Goal: Obtain resource: Download file/media

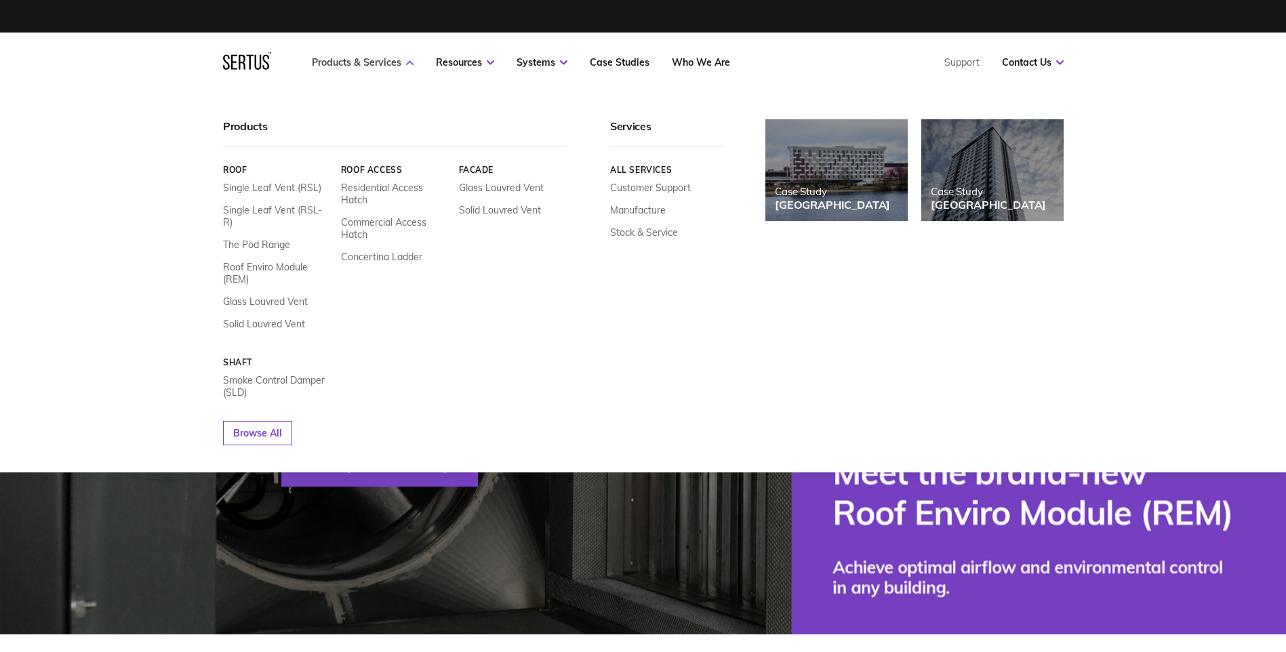
click at [340, 58] on link "Products & Services" at bounding box center [363, 62] width 102 height 12
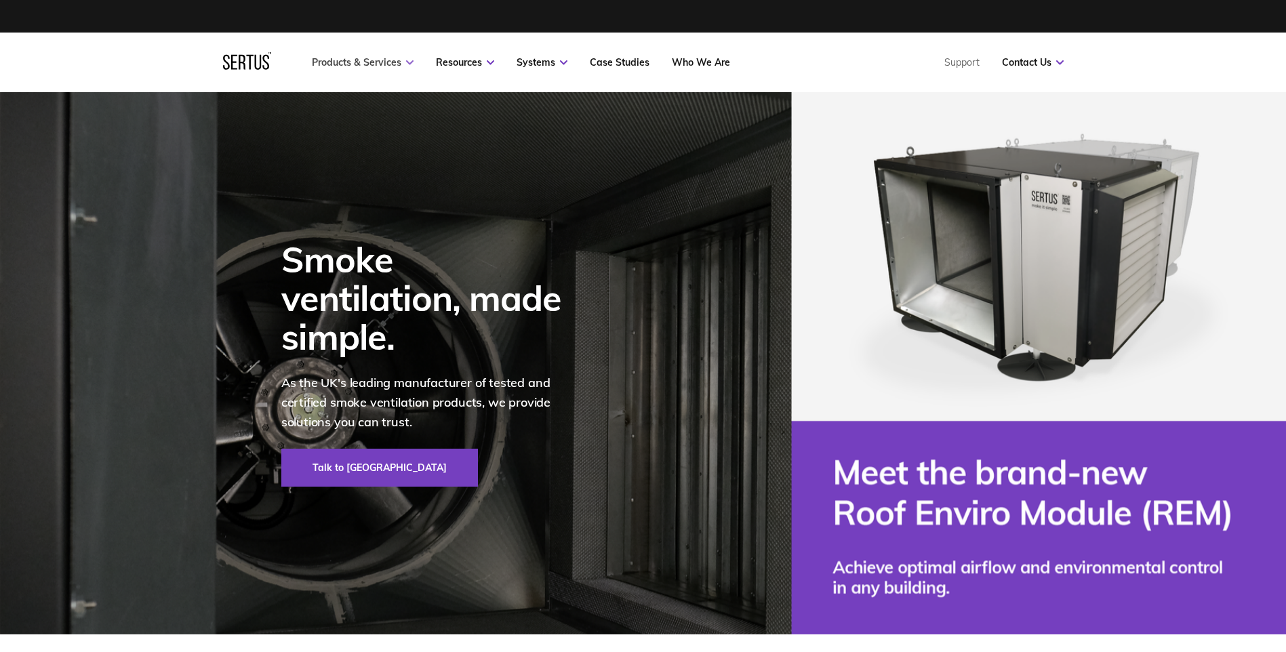
click at [340, 58] on link "Products & Services" at bounding box center [363, 62] width 102 height 12
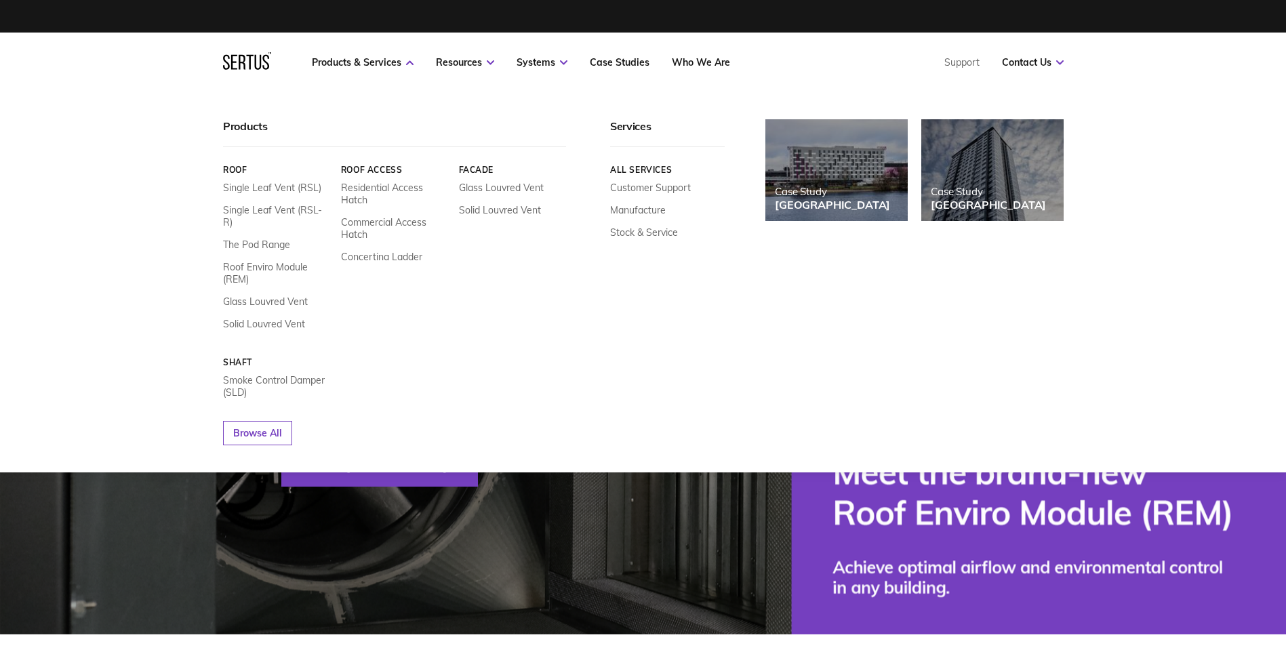
click at [273, 195] on div "Single Leaf Vent (RSL) Single Leaf Vent (RSL-R) The Pod Range Roof Enviro Modul…" at bounding box center [277, 256] width 108 height 148
click at [274, 193] on link "Single Leaf Vent (RSL)" at bounding box center [272, 188] width 98 height 12
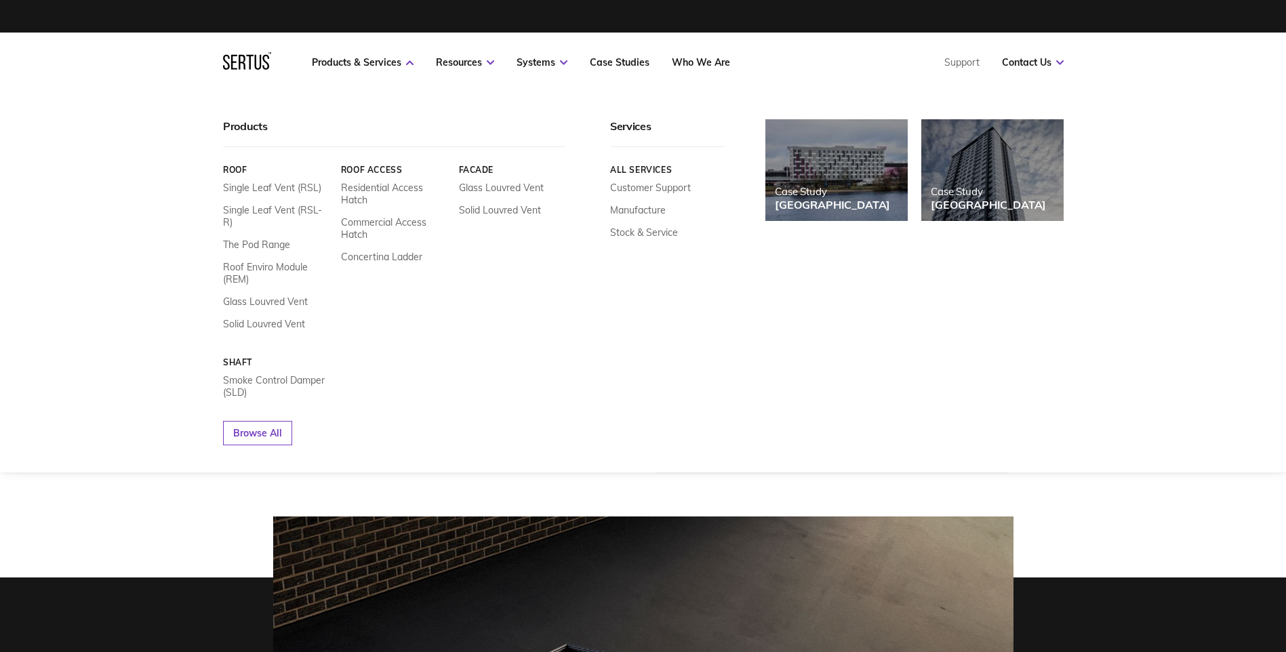
click at [235, 170] on link "Roof" at bounding box center [277, 170] width 108 height 10
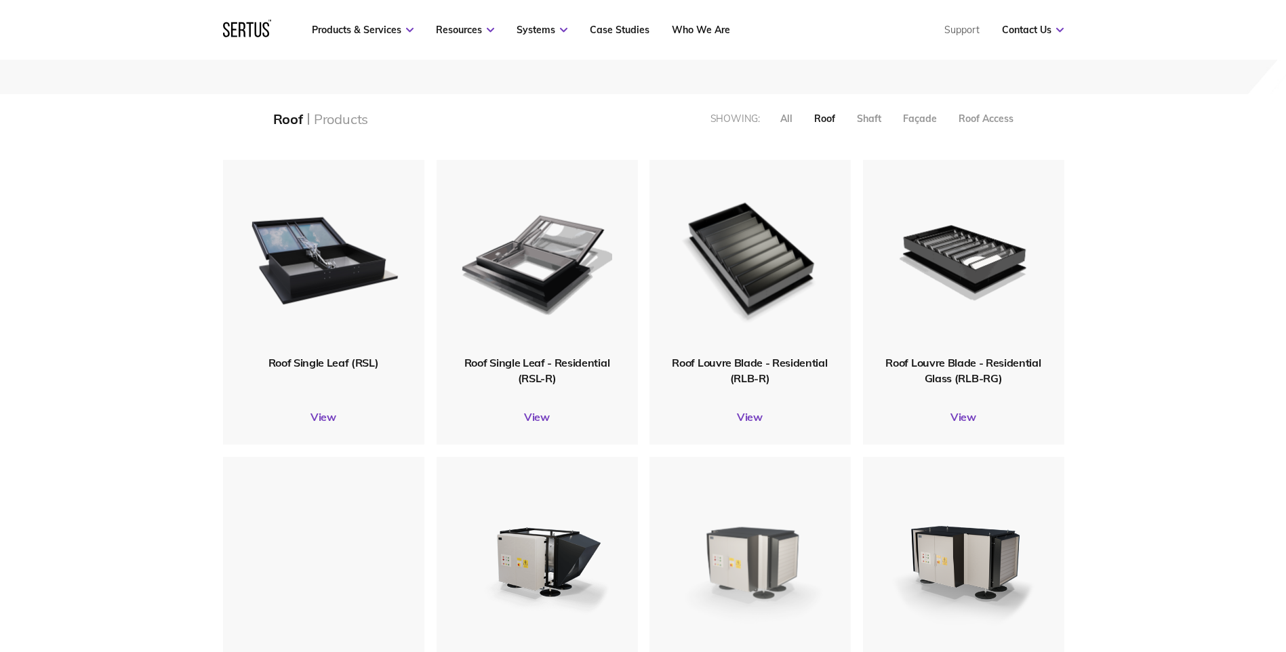
scroll to position [271, 0]
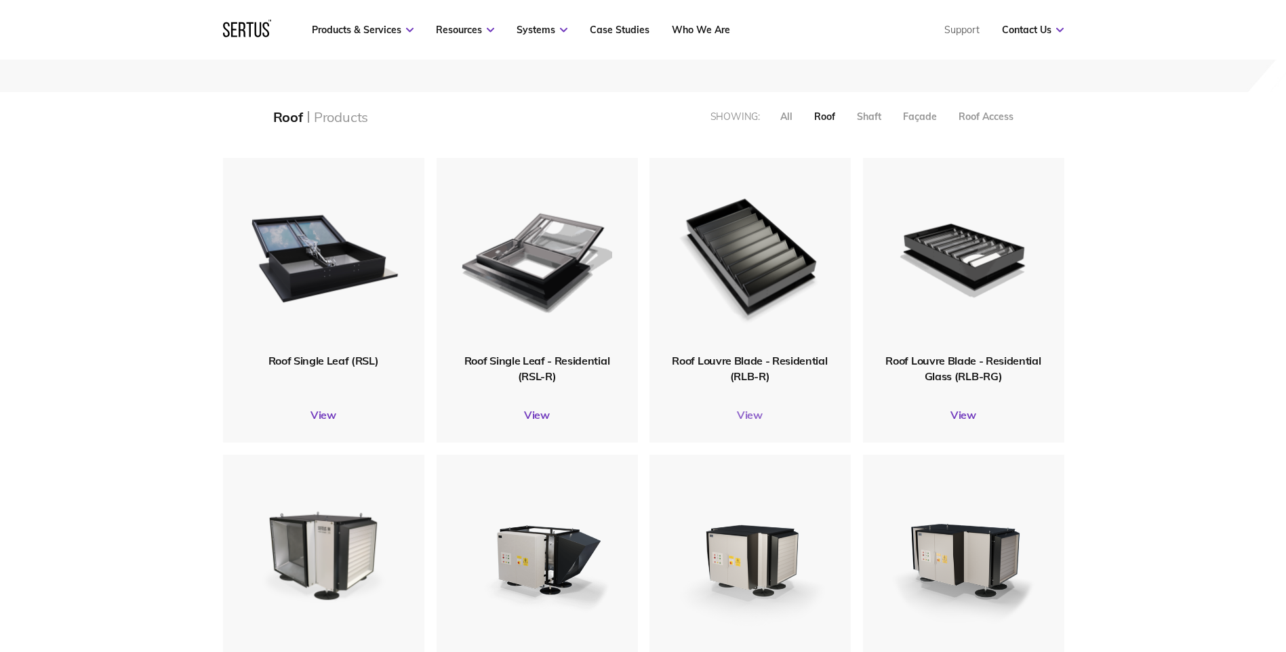
click at [752, 419] on link "View" at bounding box center [750, 415] width 201 height 14
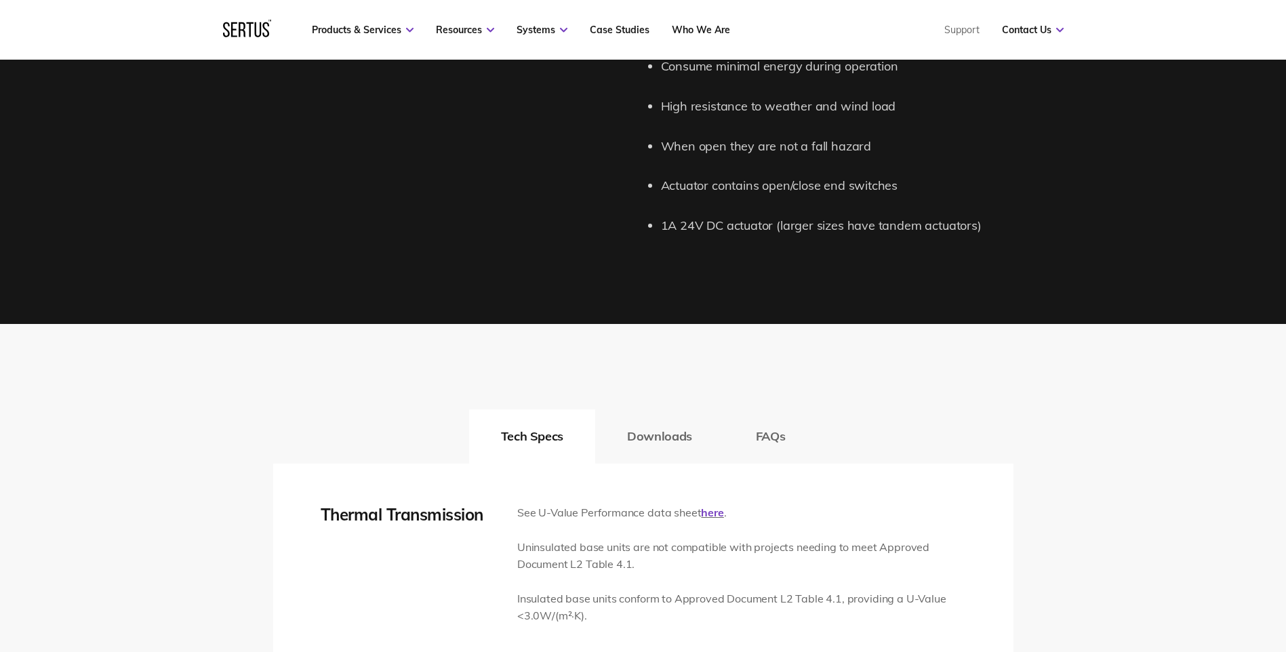
scroll to position [2034, 0]
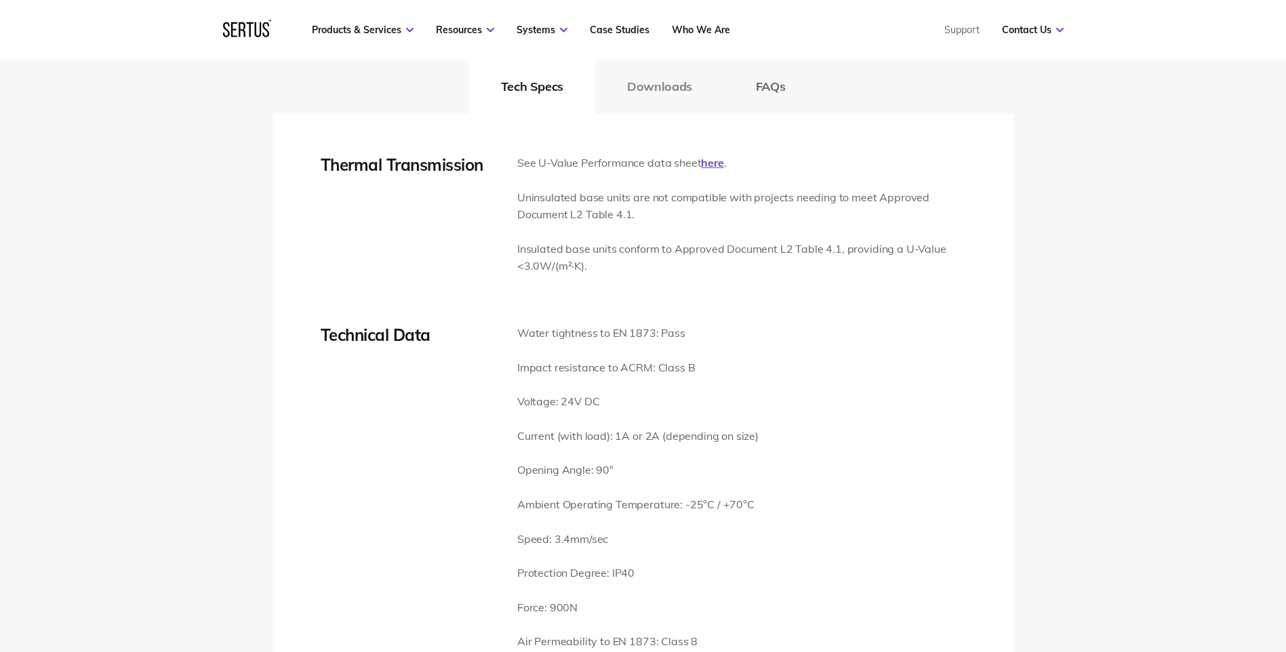
click at [665, 89] on button "Downloads" at bounding box center [659, 87] width 129 height 54
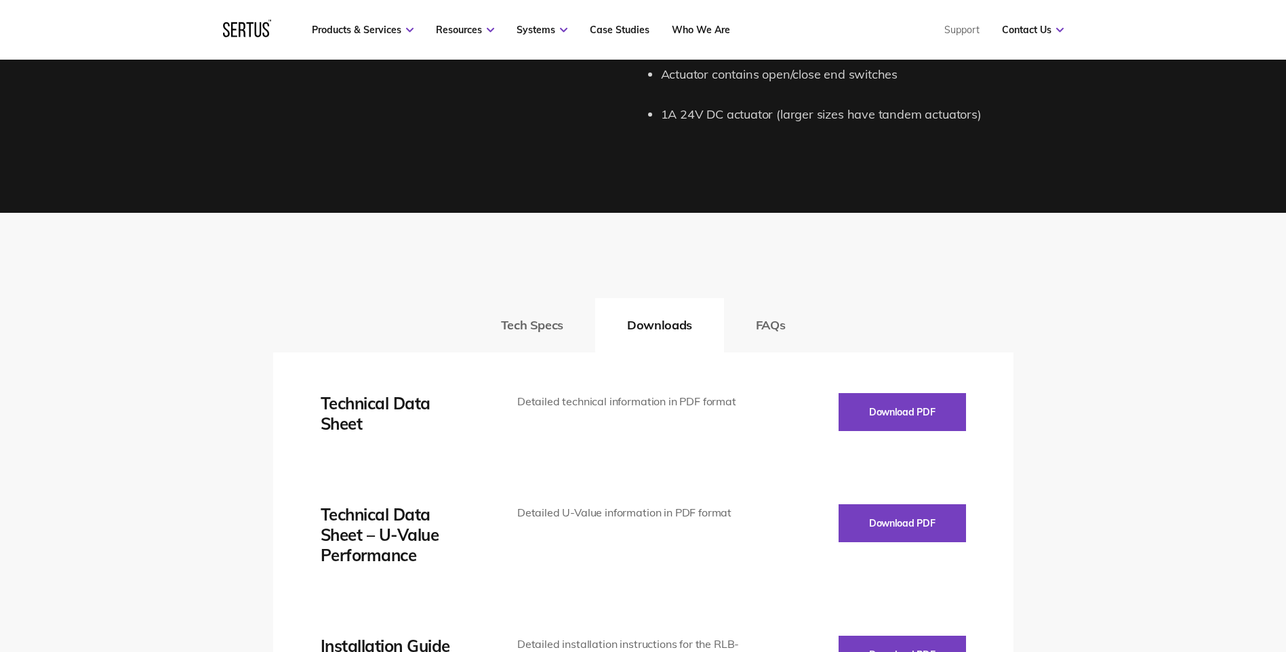
scroll to position [1966, 0]
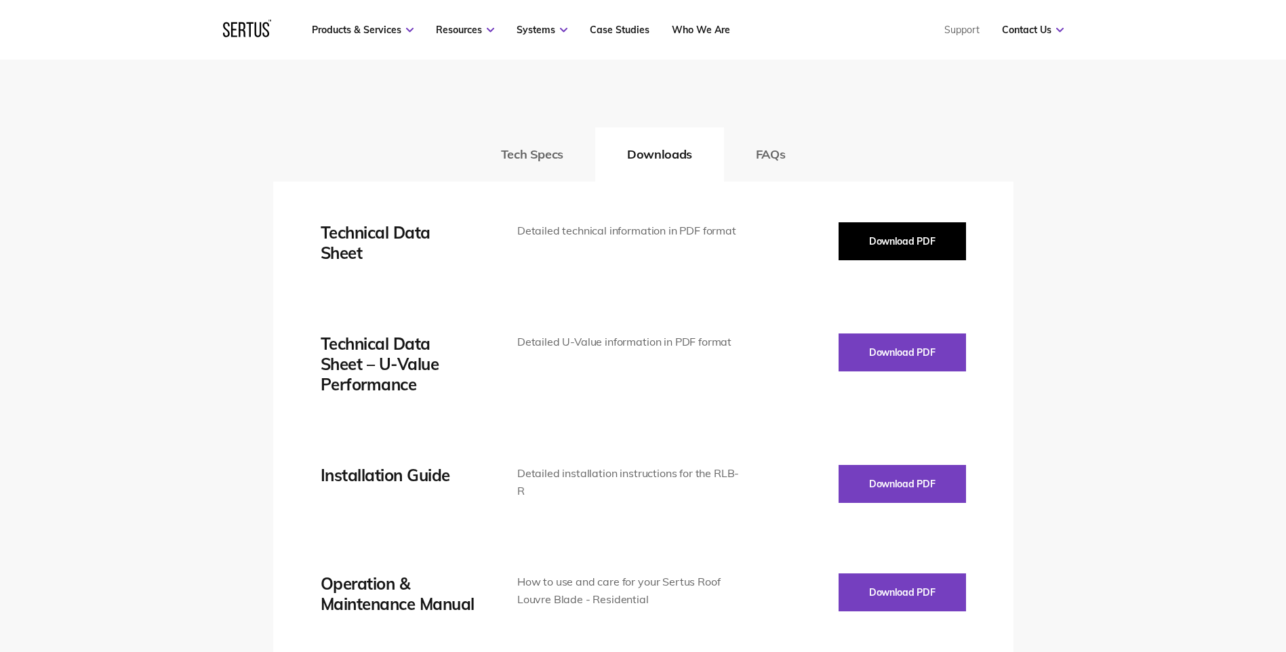
click at [930, 239] on button "Download PDF" at bounding box center [902, 241] width 127 height 38
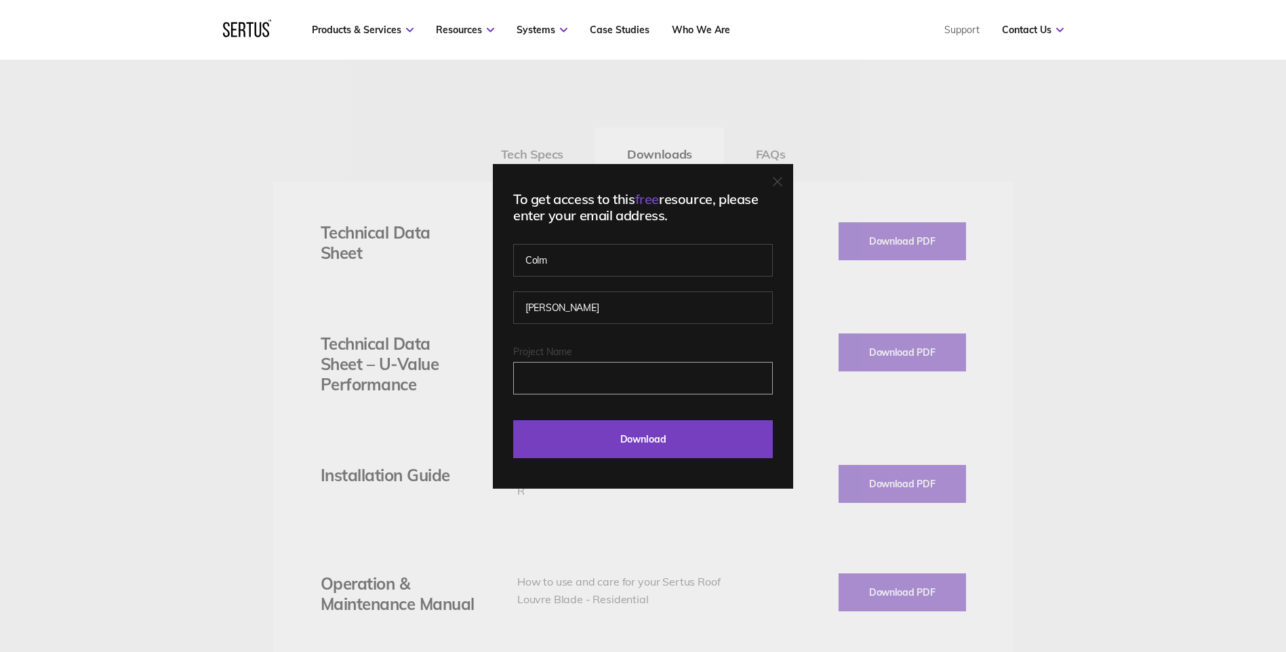
click at [592, 383] on input "Project Name" at bounding box center [643, 378] width 260 height 33
drag, startPoint x: 628, startPoint y: 378, endPoint x: 513, endPoint y: 382, distance: 115.3
click at [513, 382] on div "To get access to this free resource, please enter your email address. [PERSON_N…" at bounding box center [643, 326] width 300 height 325
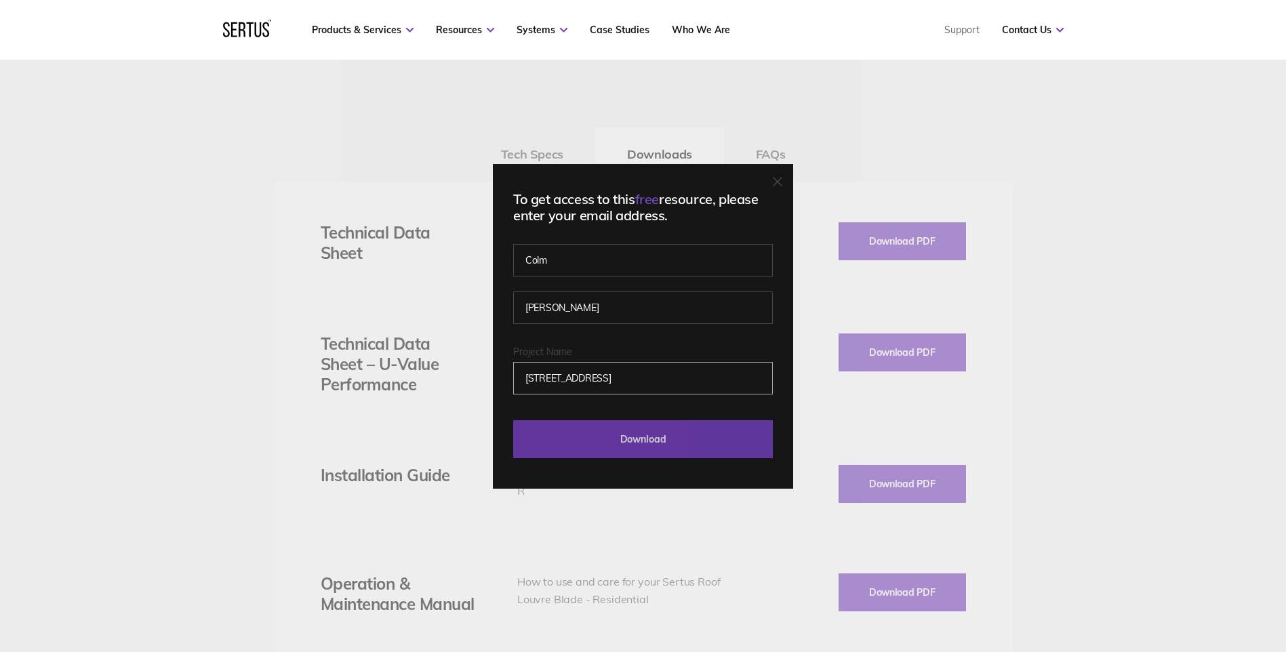
type input "[STREET_ADDRESS]"
click at [675, 444] on input "Download" at bounding box center [643, 439] width 260 height 38
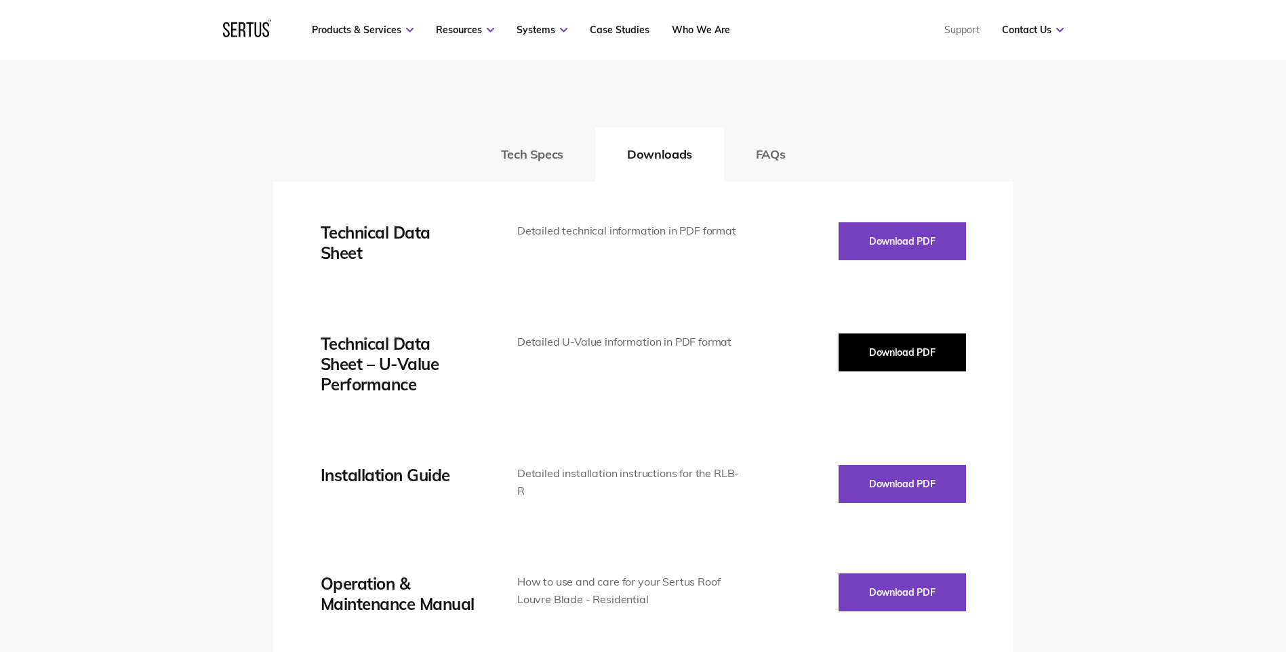
click at [890, 347] on button "Download PDF" at bounding box center [902, 353] width 127 height 38
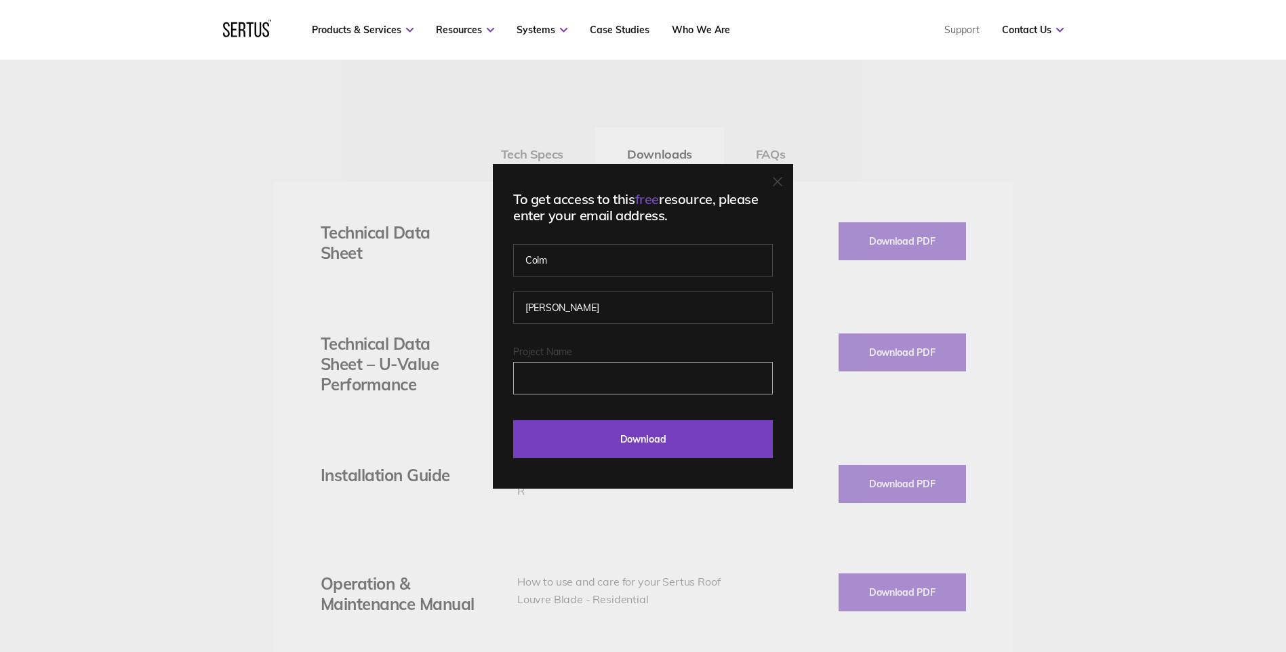
click at [616, 376] on input "Project Name" at bounding box center [643, 378] width 260 height 33
type input "[STREET_ADDRESS]"
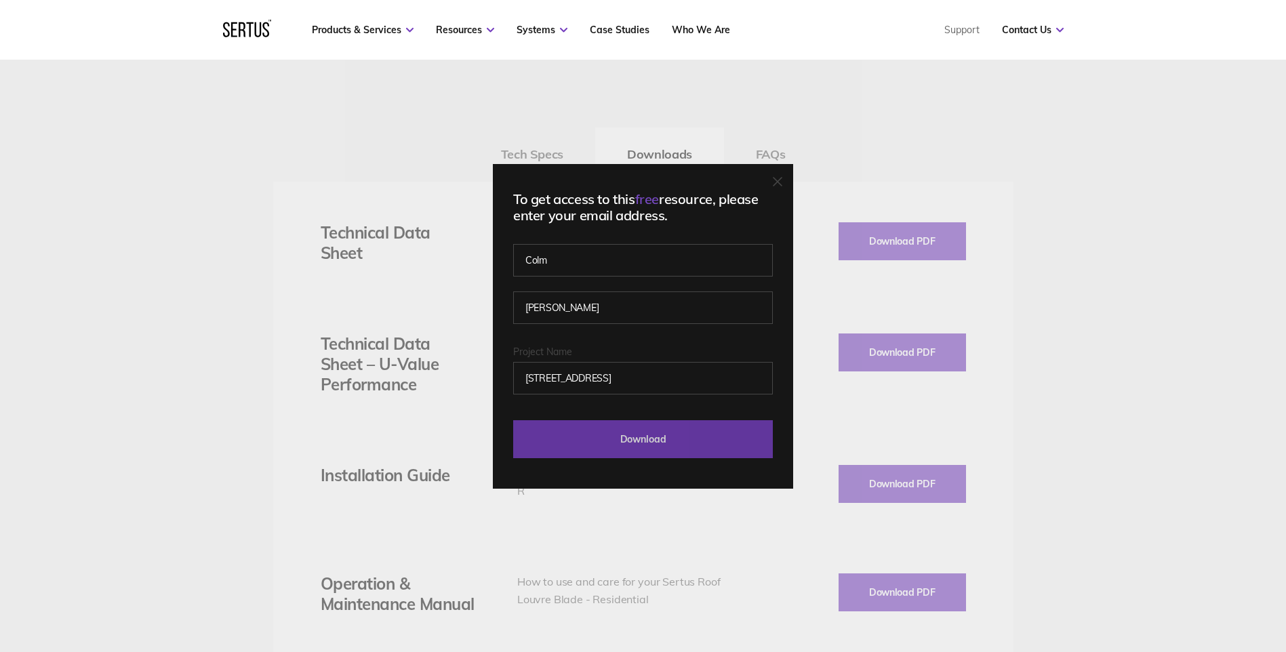
click at [702, 446] on input "Download" at bounding box center [643, 439] width 260 height 38
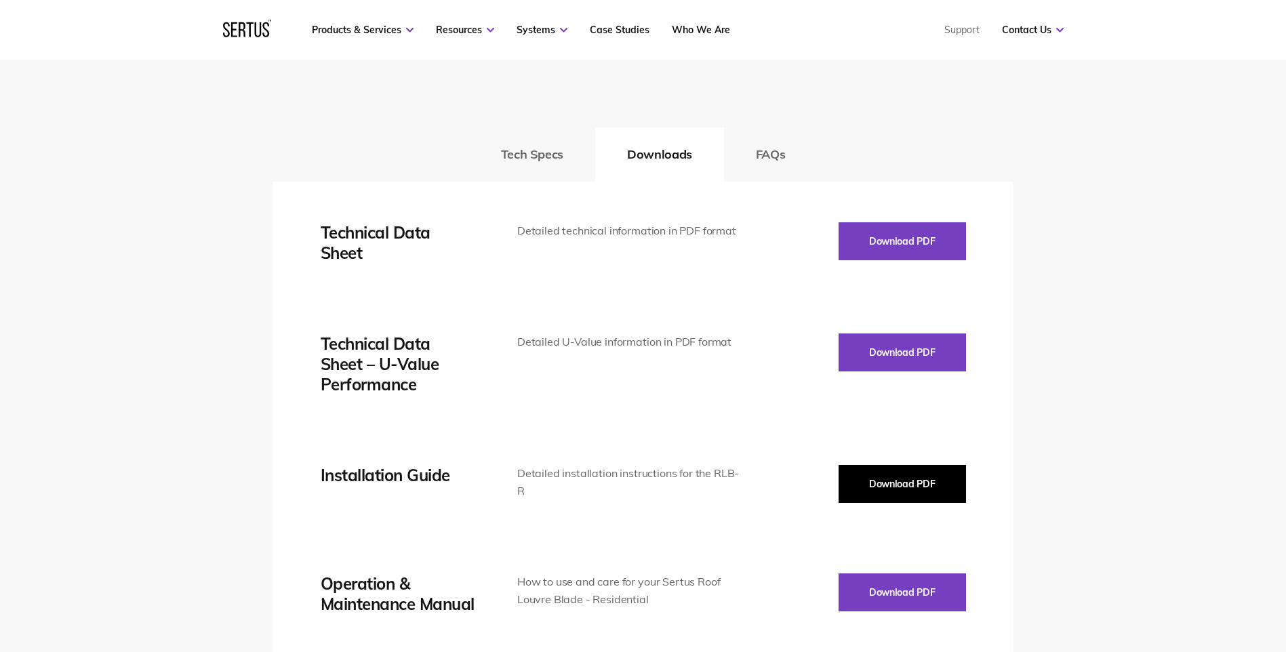
click at [896, 498] on button "Download PDF" at bounding box center [902, 484] width 127 height 38
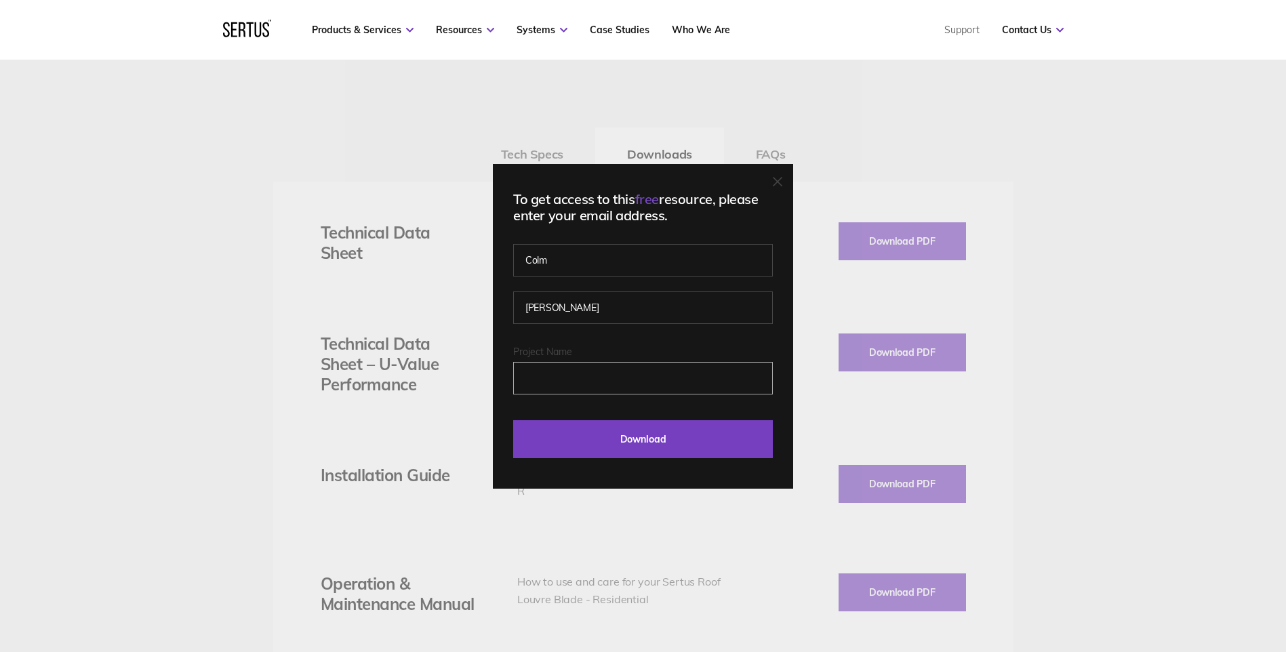
drag, startPoint x: 628, startPoint y: 391, endPoint x: 624, endPoint y: 384, distance: 8.5
click at [626, 388] on input "Project Name" at bounding box center [643, 378] width 260 height 33
click at [624, 382] on input "Project Name" at bounding box center [643, 378] width 260 height 33
type input "[STREET_ADDRESS]"
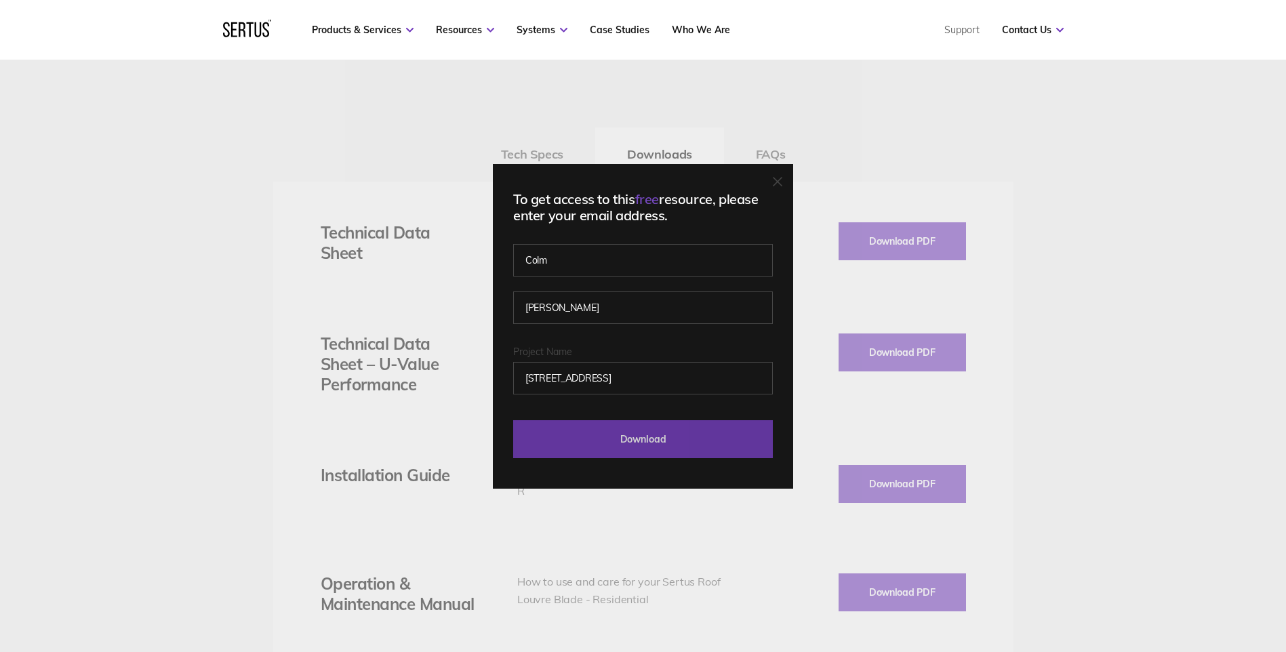
click at [633, 439] on input "Download" at bounding box center [643, 439] width 260 height 38
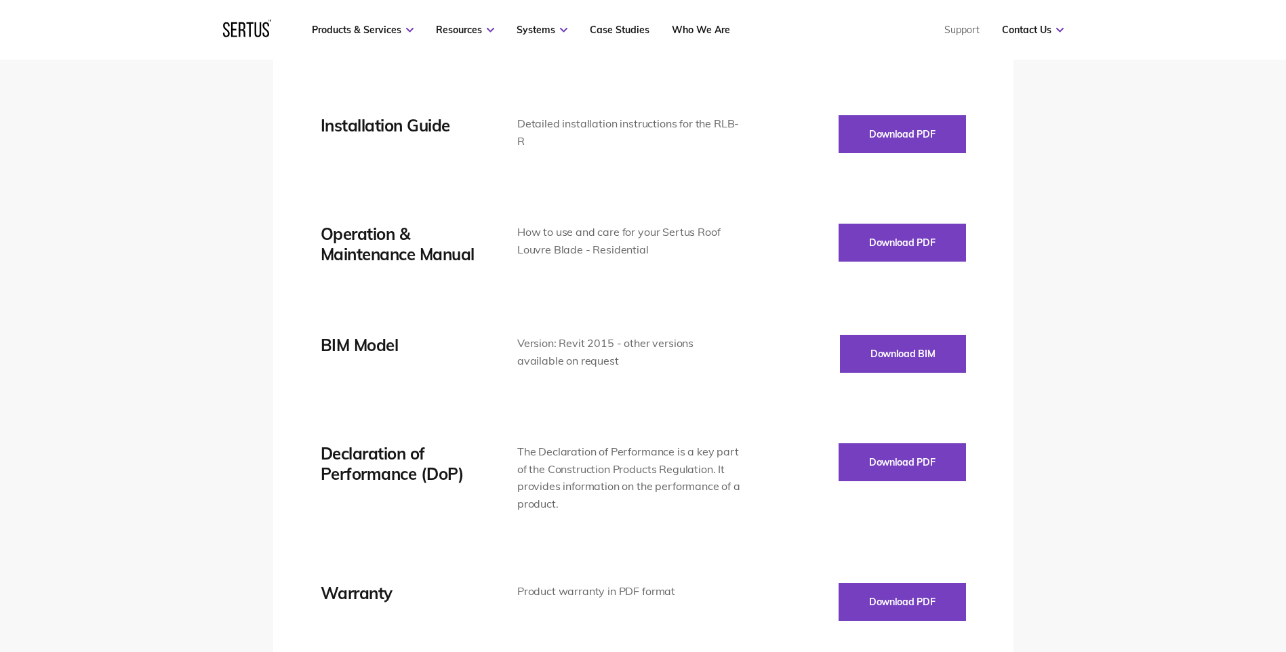
scroll to position [2305, 0]
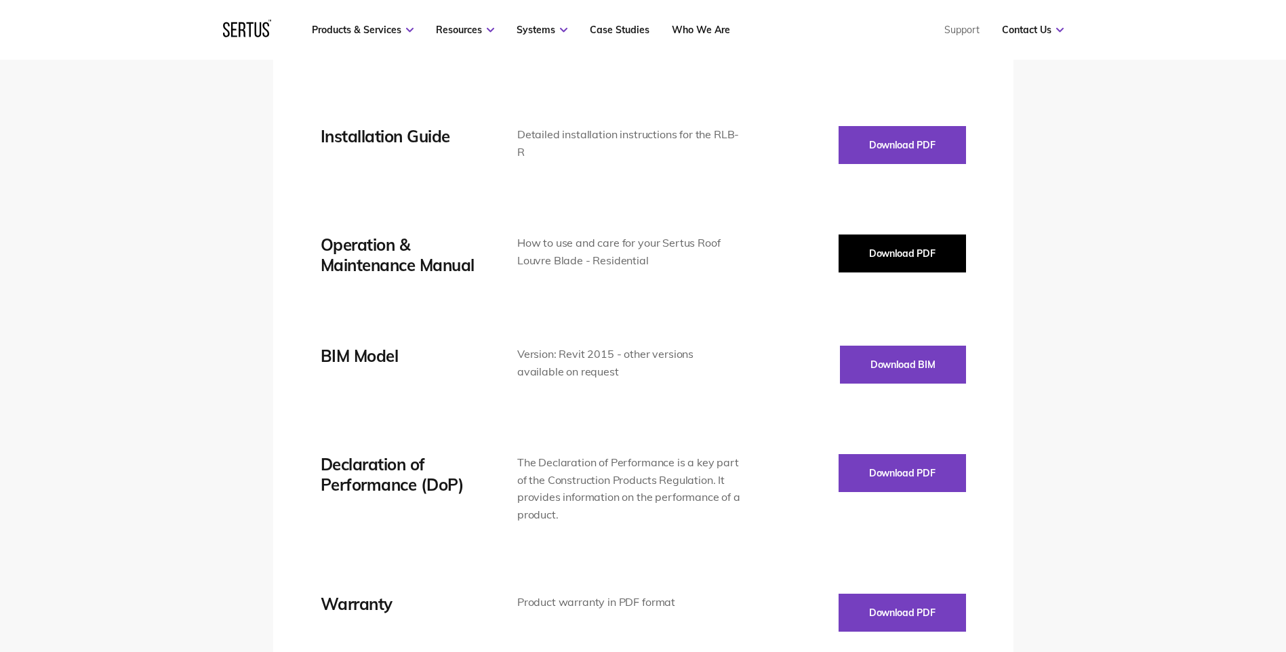
click at [871, 262] on button "Download PDF" at bounding box center [902, 254] width 127 height 38
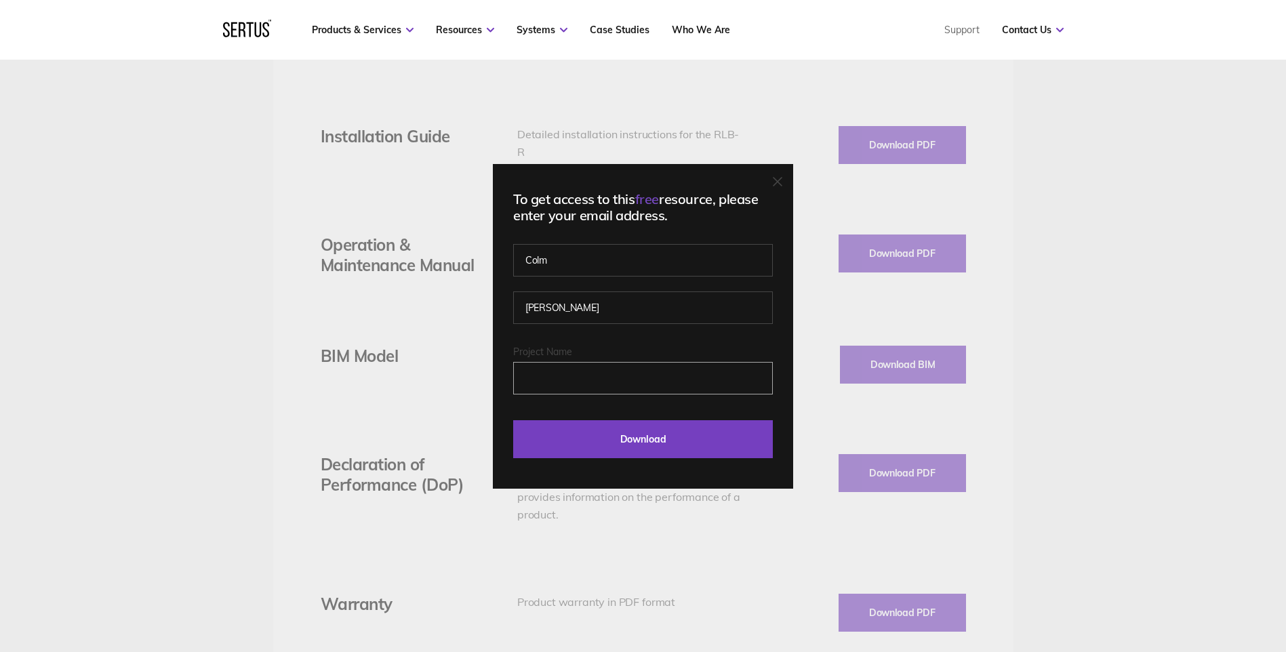
click at [565, 365] on input "Project Name" at bounding box center [643, 378] width 260 height 33
type input "[STREET_ADDRESS]"
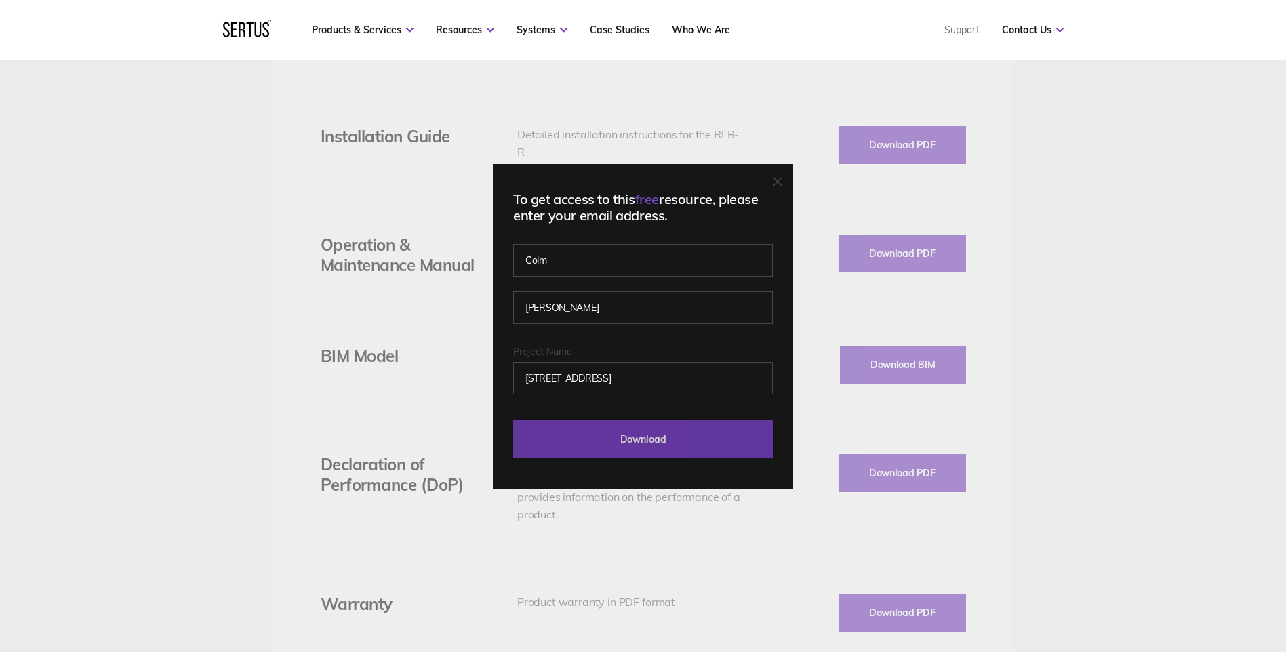
drag, startPoint x: 693, startPoint y: 457, endPoint x: 697, endPoint y: 447, distance: 11.0
click at [693, 455] on input "Download" at bounding box center [643, 439] width 260 height 38
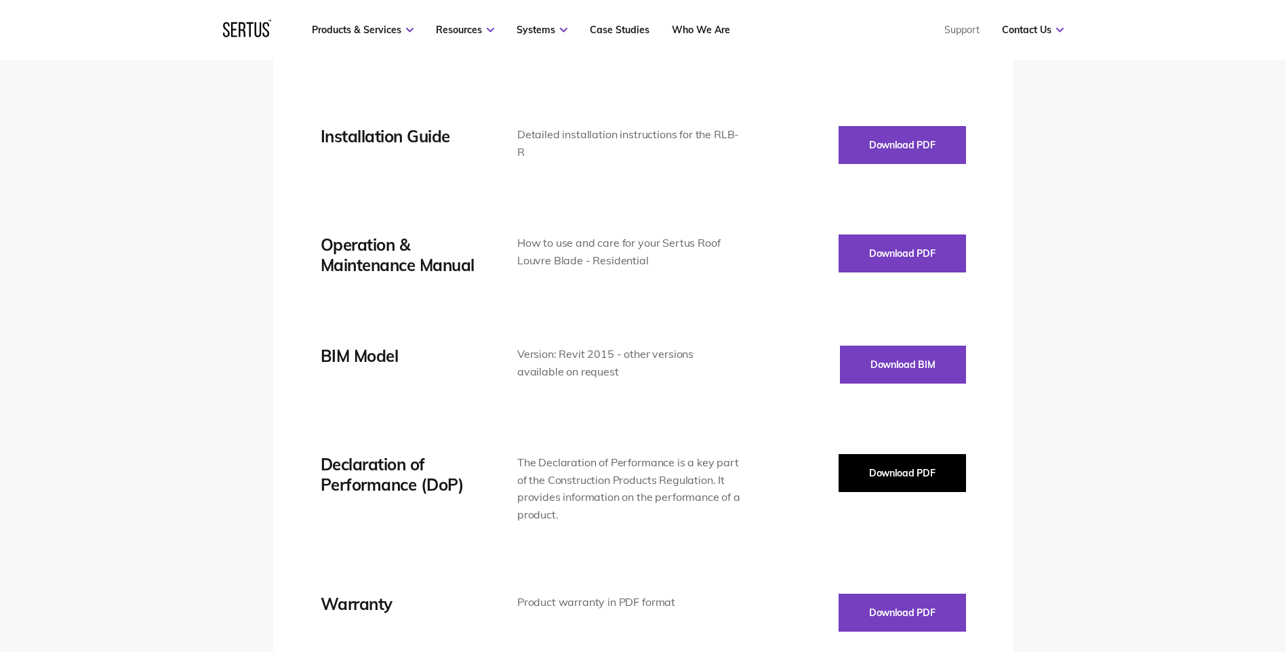
click at [902, 480] on button "Download PDF" at bounding box center [902, 473] width 127 height 38
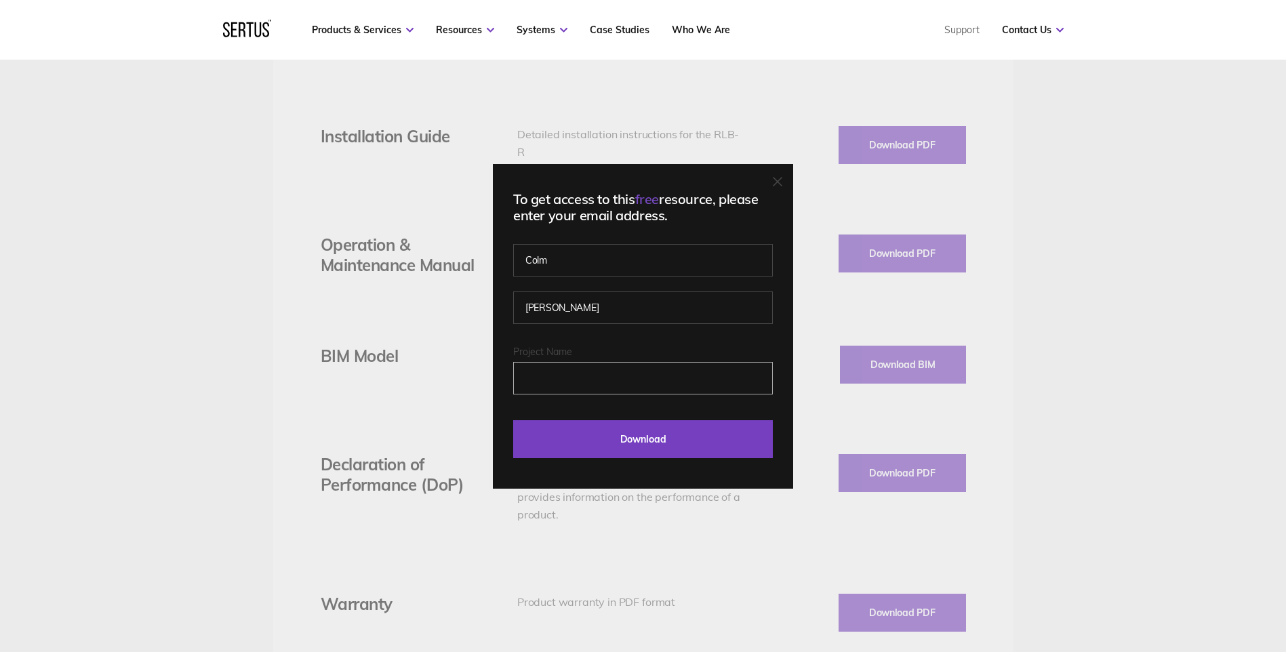
click at [596, 381] on input "Project Name" at bounding box center [643, 378] width 260 height 33
type input "[STREET_ADDRESS]"
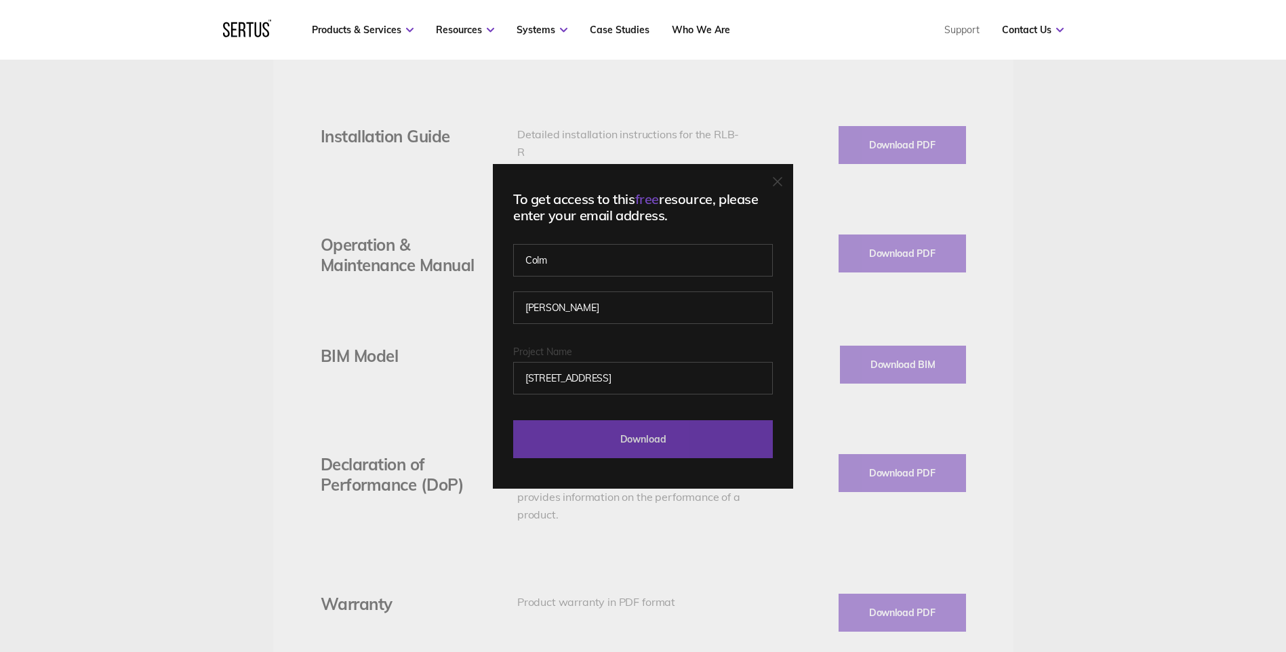
click at [621, 442] on input "Download" at bounding box center [643, 439] width 260 height 38
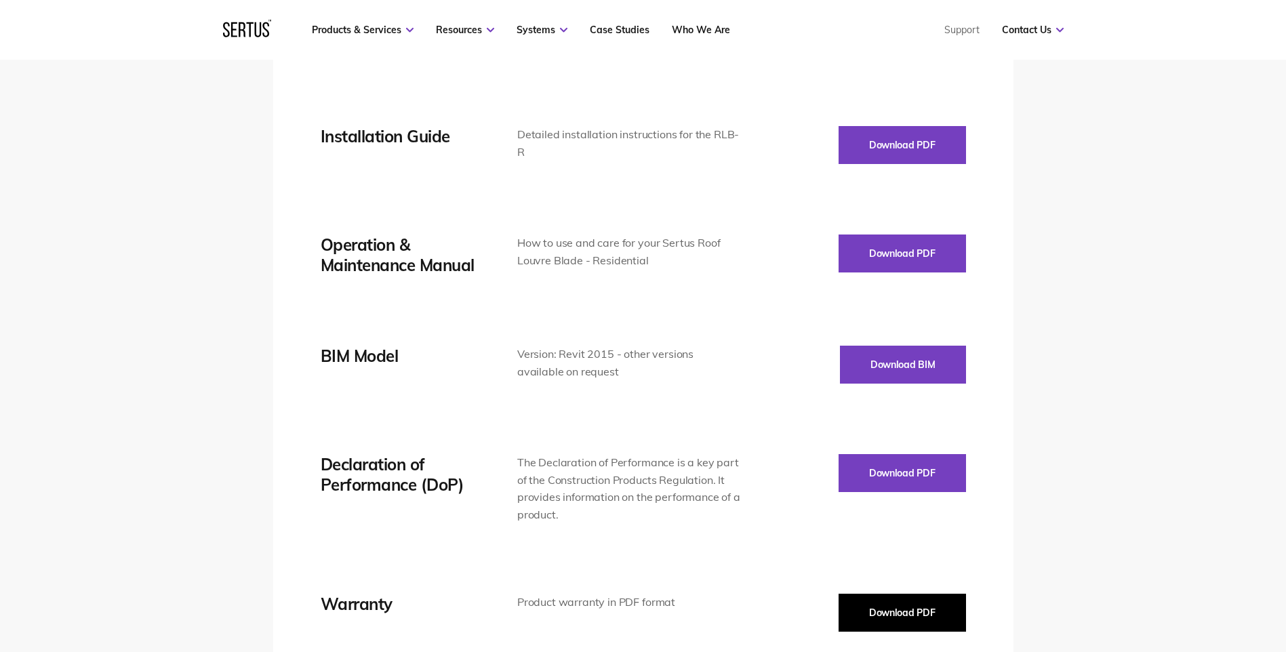
click at [894, 605] on button "Download PDF" at bounding box center [902, 613] width 127 height 38
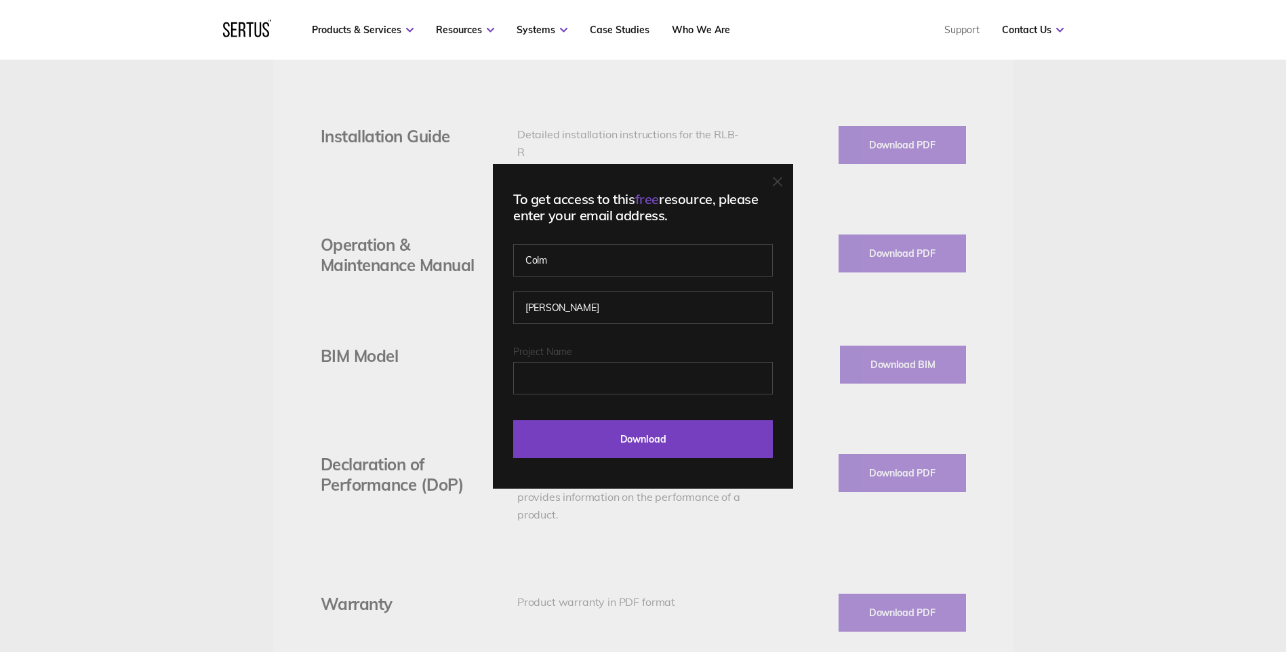
click at [592, 350] on label "Project Name" at bounding box center [643, 352] width 260 height 12
click at [592, 362] on input "Project Name" at bounding box center [643, 378] width 260 height 33
click at [589, 370] on input "Project Name" at bounding box center [643, 378] width 260 height 33
type input "[STREET_ADDRESS]"
drag, startPoint x: 604, startPoint y: 451, endPoint x: 650, endPoint y: 472, distance: 50.7
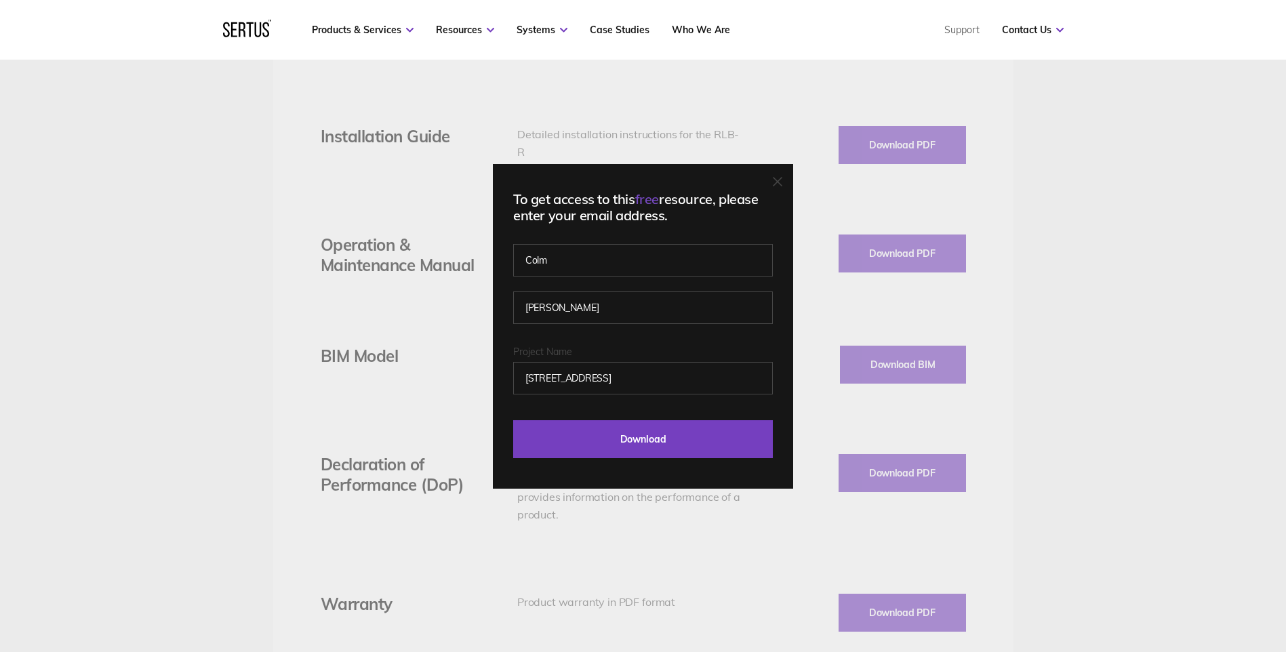
click at [605, 451] on input "Download" at bounding box center [643, 439] width 260 height 38
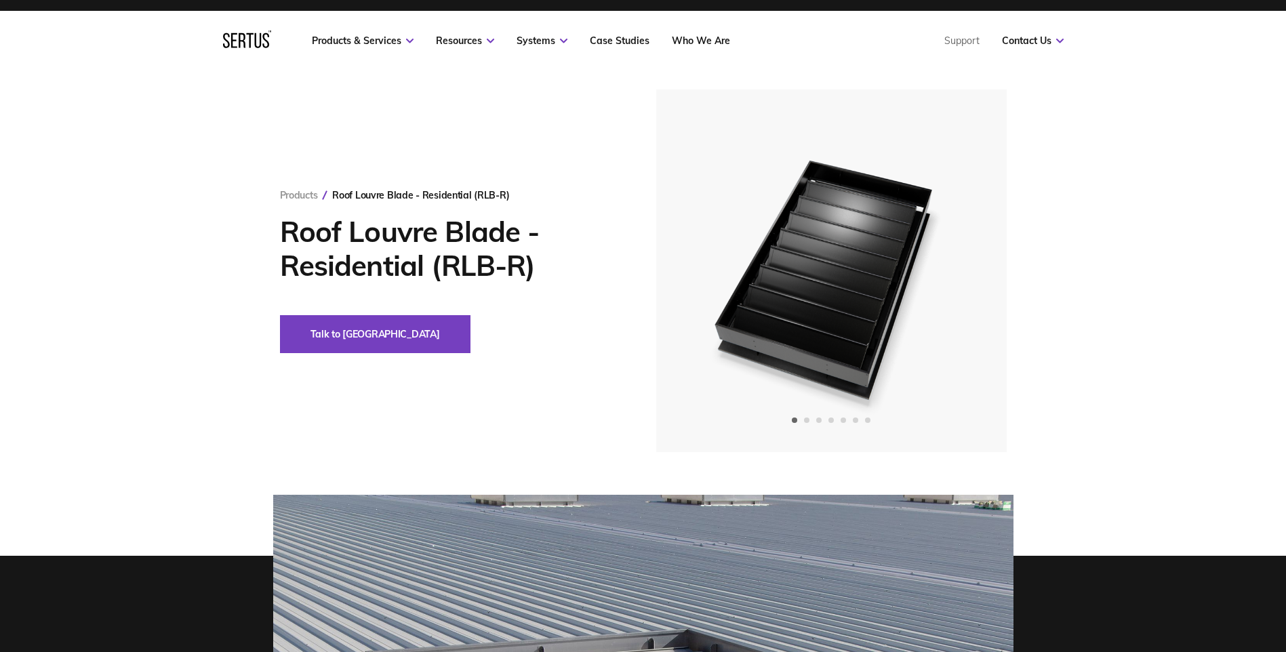
scroll to position [0, 0]
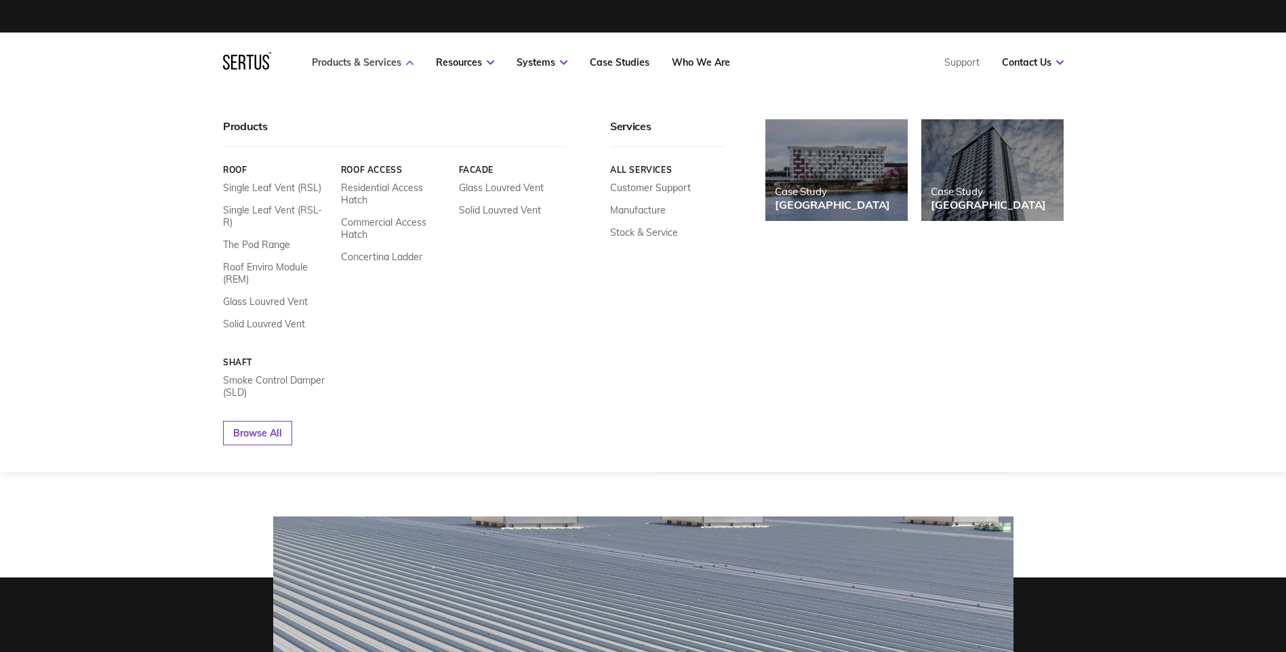
click at [361, 56] on link "Products & Services" at bounding box center [363, 62] width 102 height 12
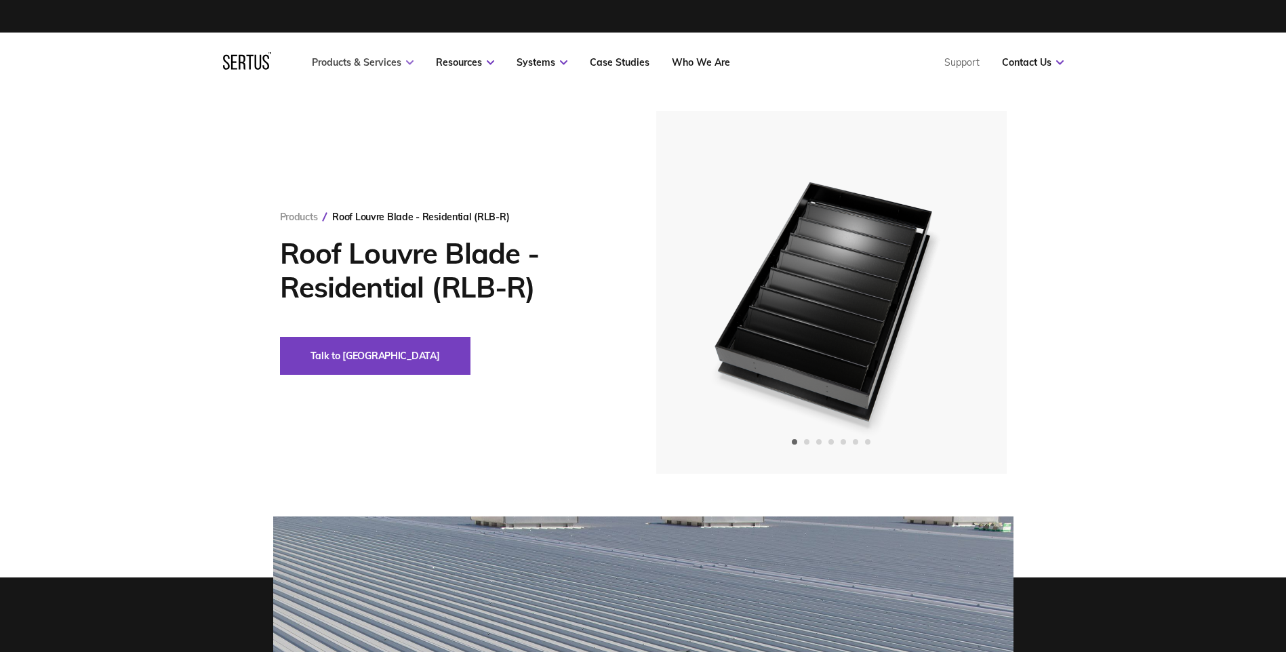
click at [364, 61] on link "Products & Services" at bounding box center [363, 62] width 102 height 12
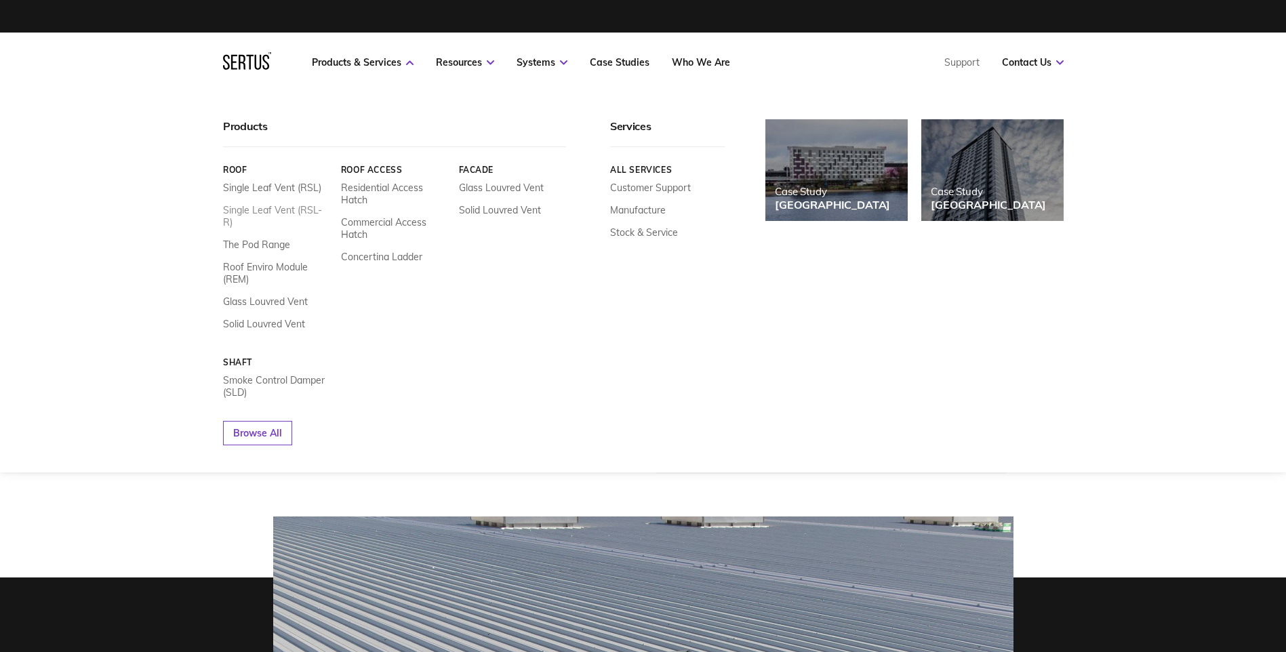
click at [287, 211] on link "Single Leaf Vent (RSL-R)" at bounding box center [277, 216] width 108 height 24
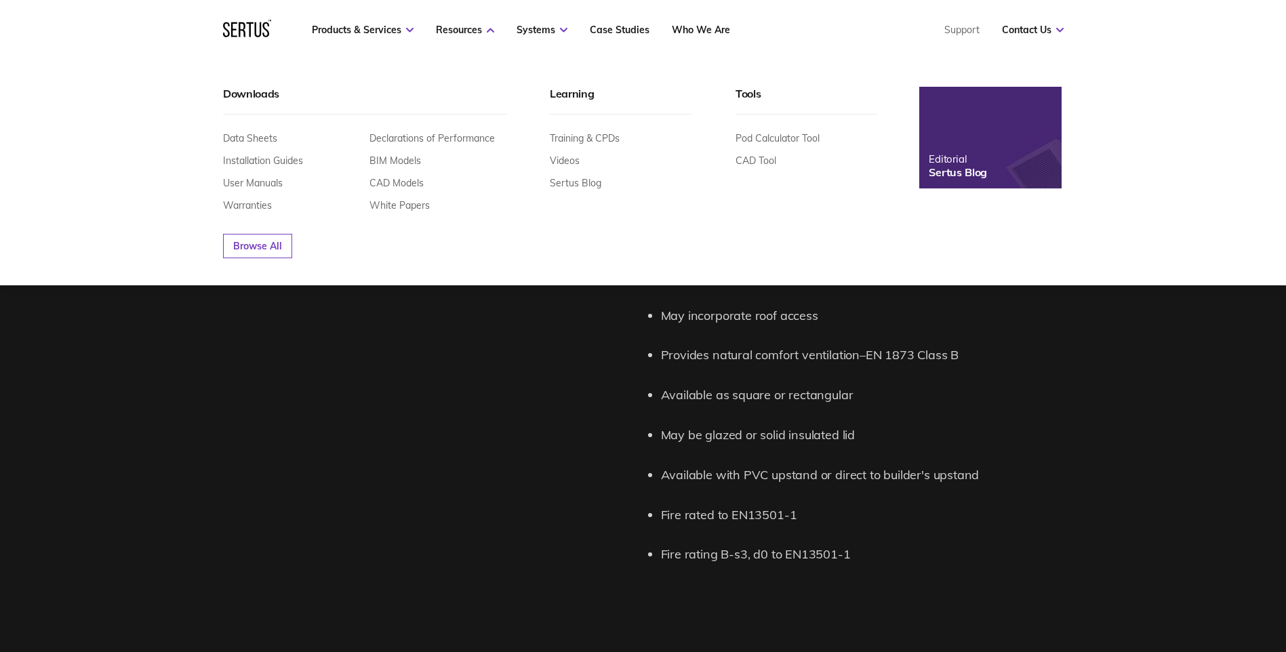
scroll to position [1017, 0]
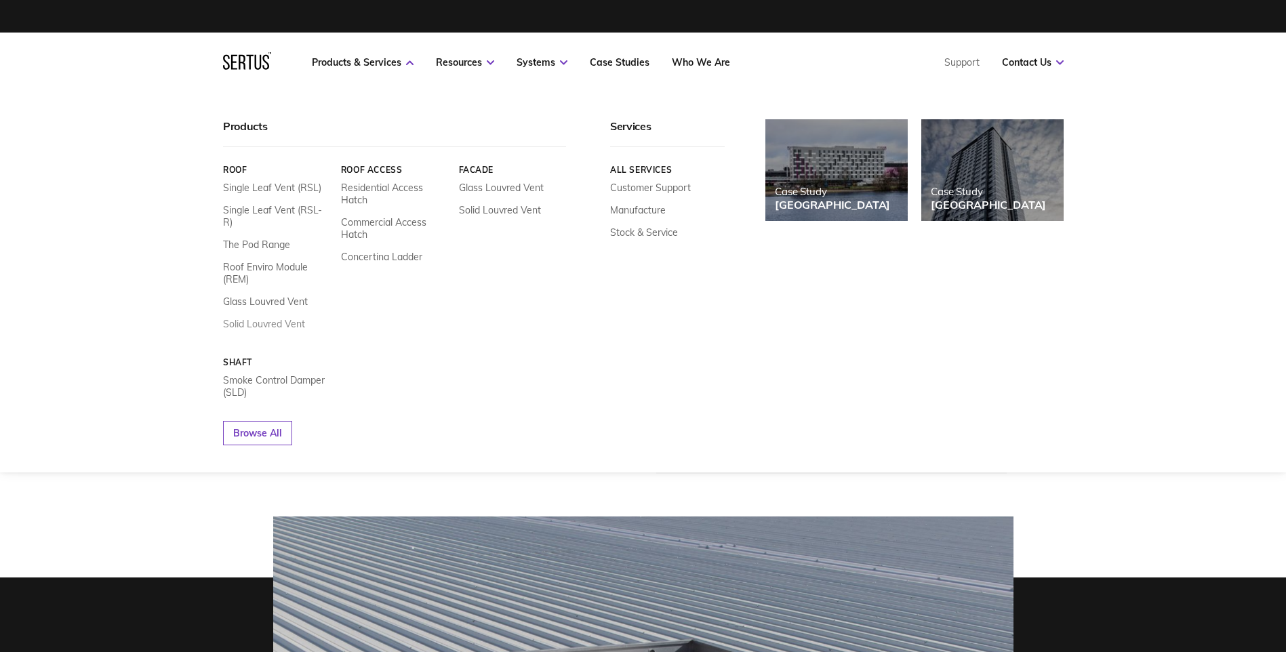
click at [273, 318] on link "Solid Louvred Vent" at bounding box center [264, 324] width 82 height 12
click at [238, 171] on link "Roof" at bounding box center [277, 170] width 108 height 10
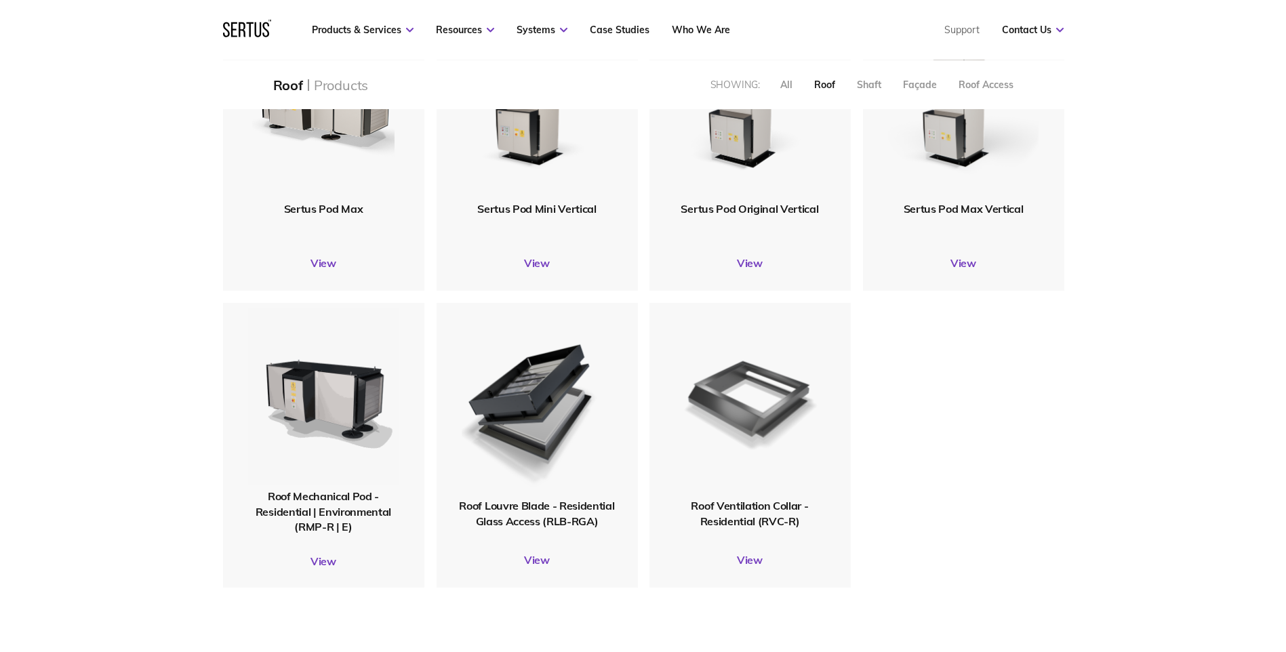
scroll to position [1153, 0]
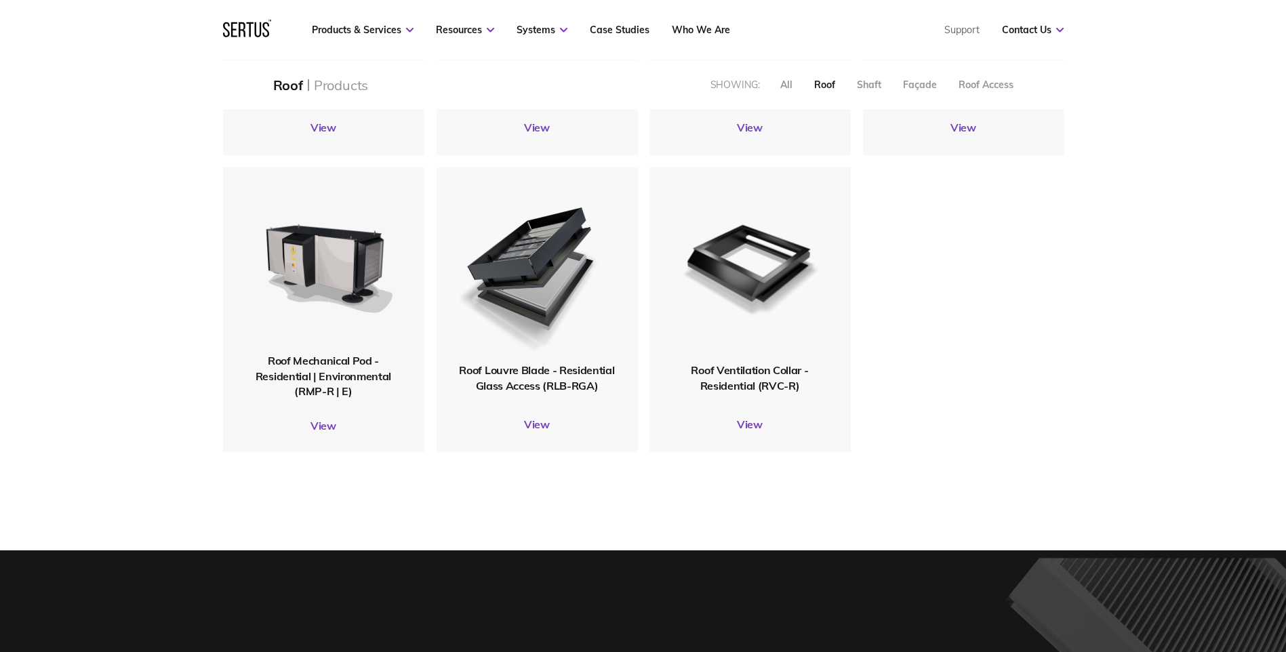
click at [573, 378] on div "Roof Louvre Blade - Residential Glass Access (RLB-RGA)" at bounding box center [537, 378] width 201 height 31
click at [544, 428] on link "View" at bounding box center [537, 425] width 201 height 14
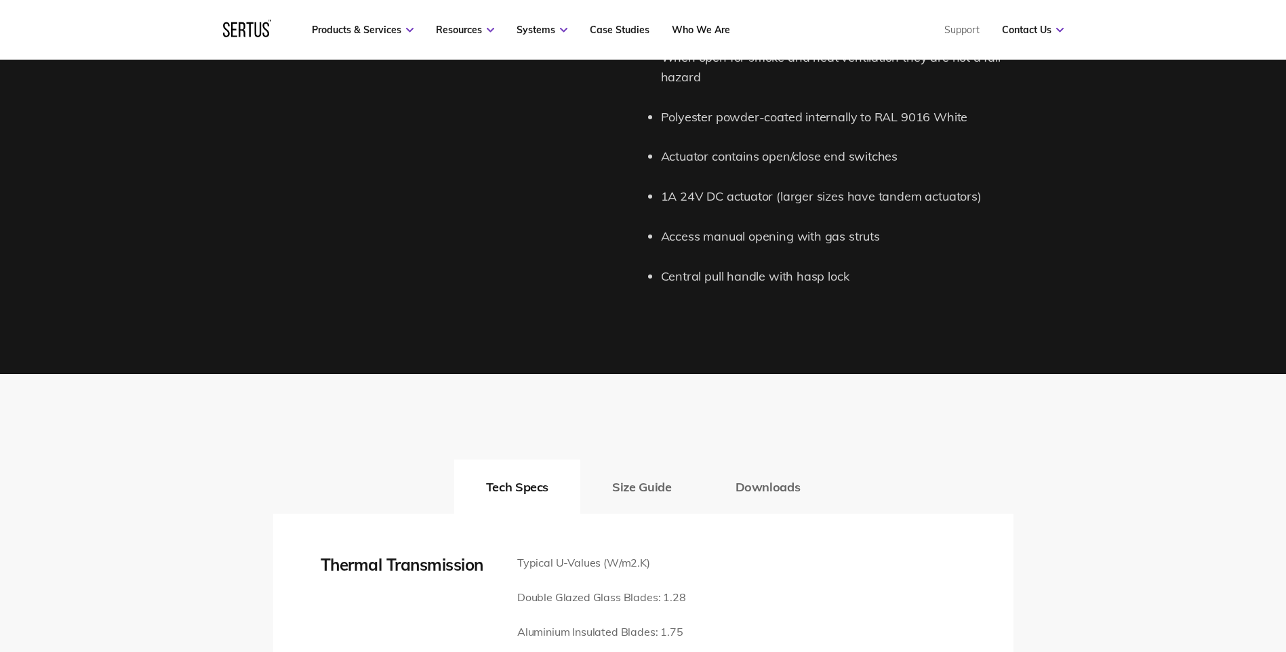
scroll to position [2034, 0]
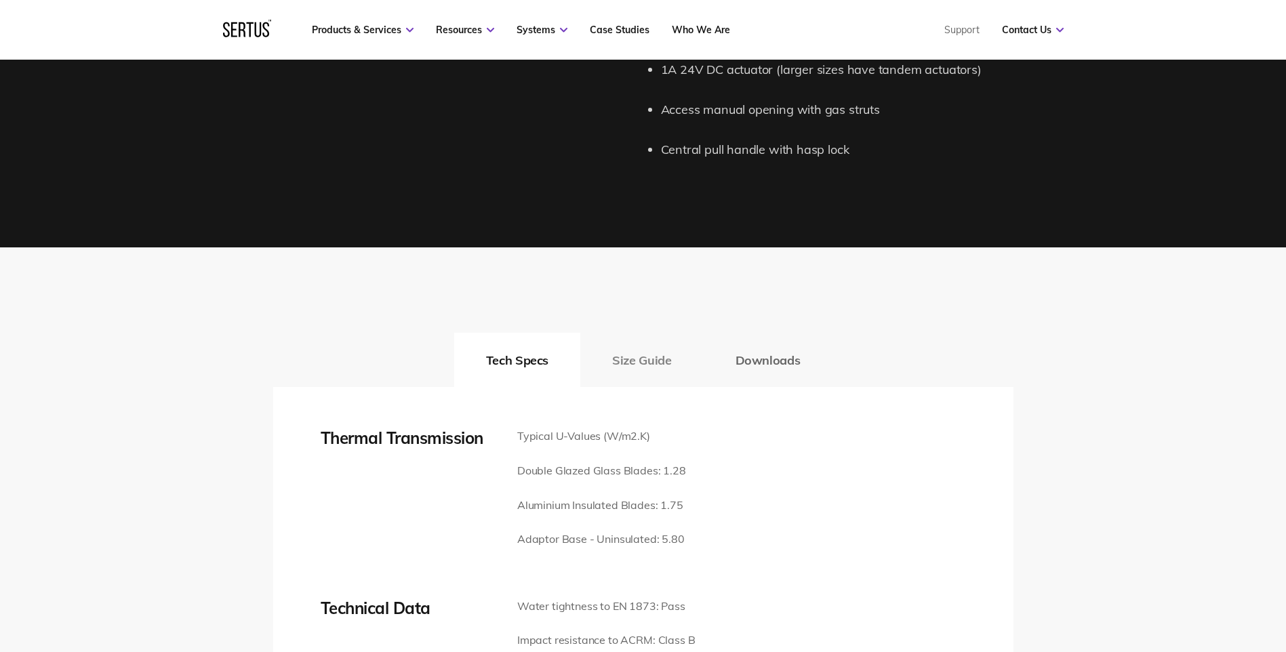
click at [639, 349] on button "Size Guide" at bounding box center [641, 360] width 123 height 54
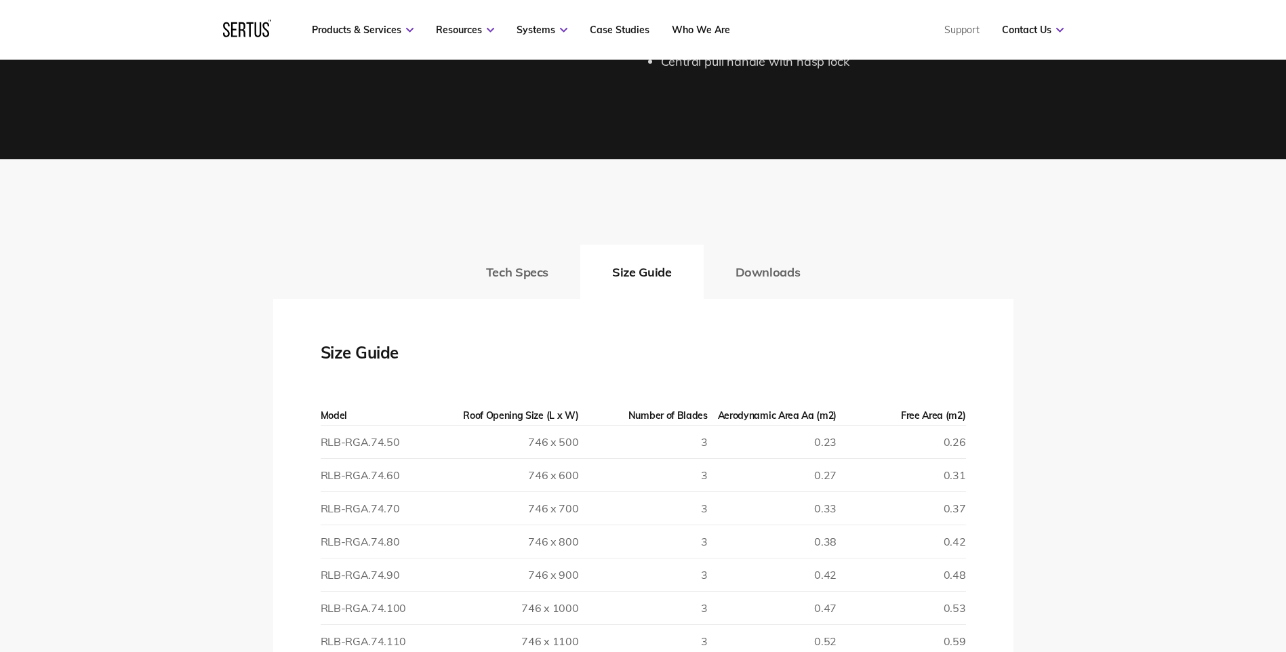
scroll to position [1898, 0]
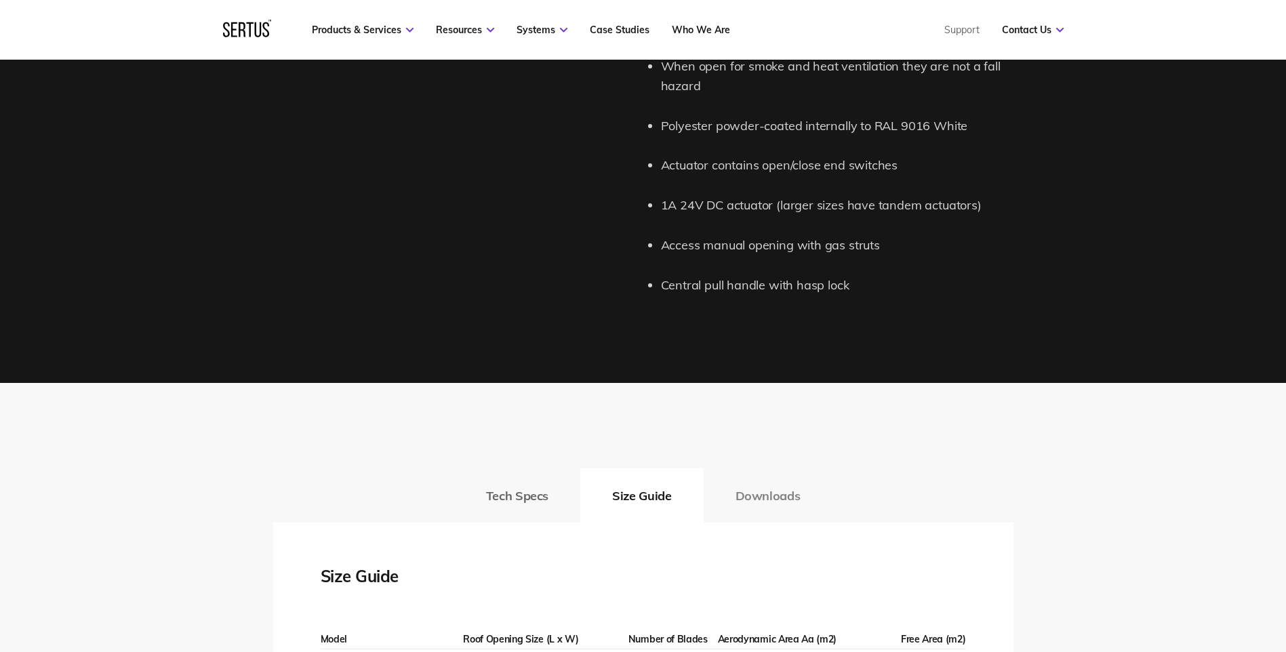
click at [769, 487] on button "Downloads" at bounding box center [768, 495] width 129 height 54
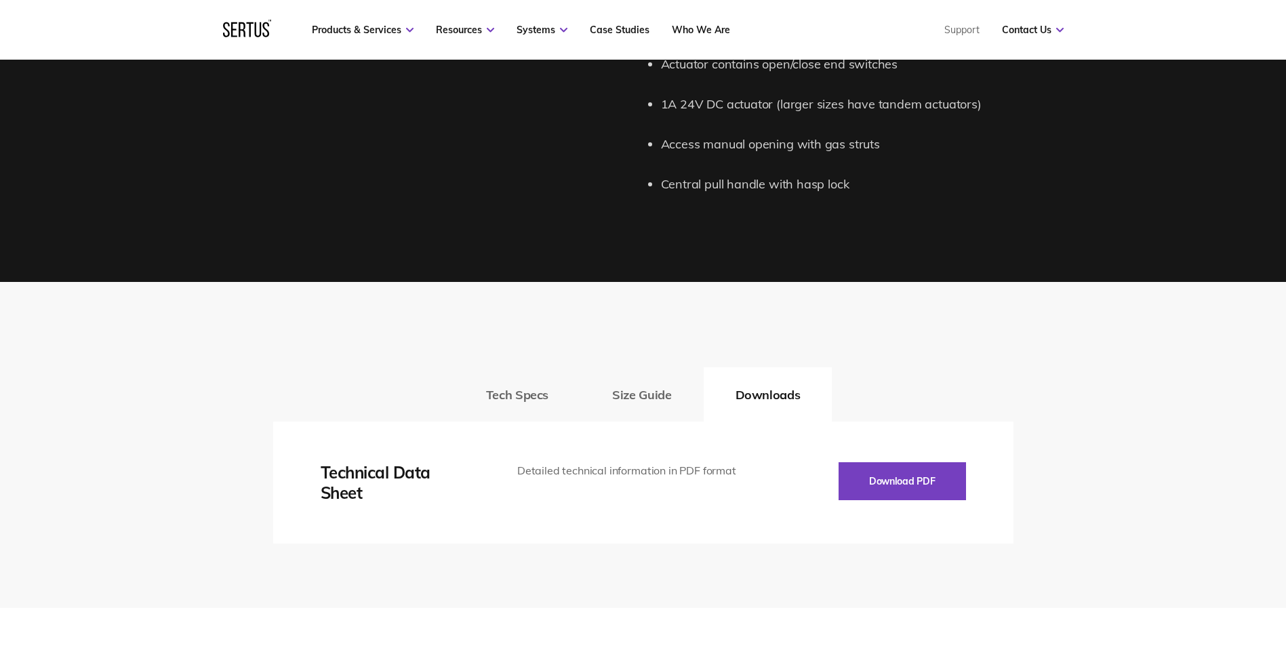
scroll to position [2237, 0]
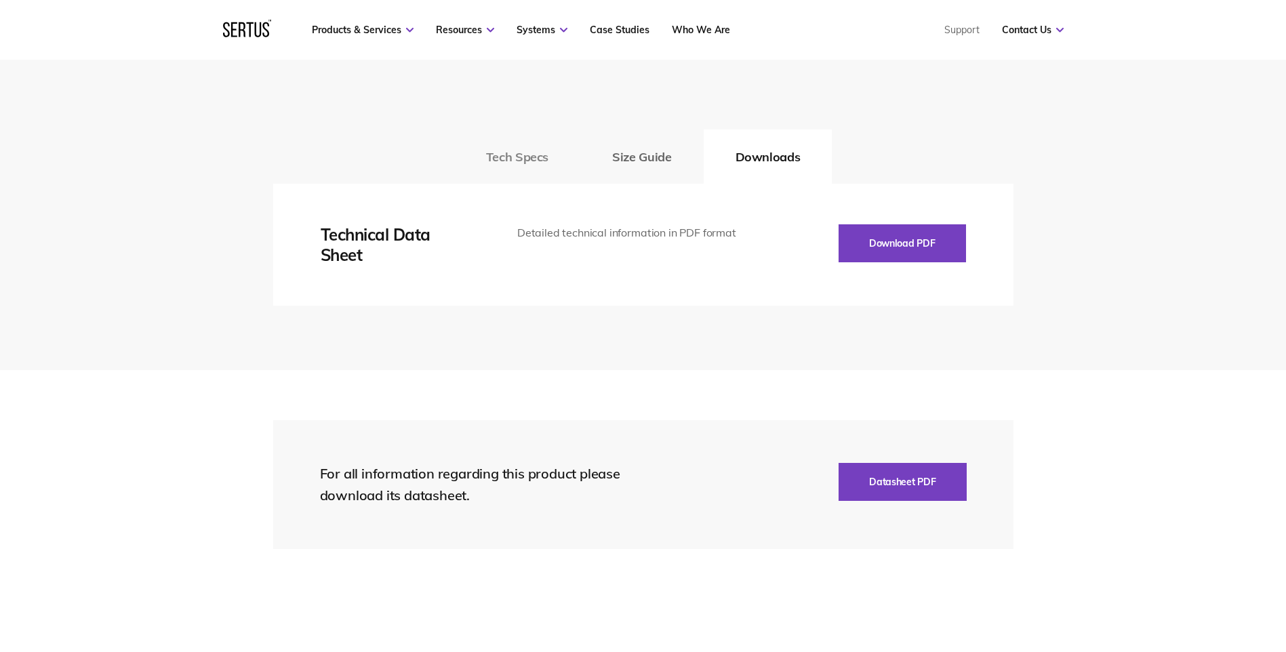
click at [536, 140] on button "Tech Specs" at bounding box center [517, 156] width 126 height 54
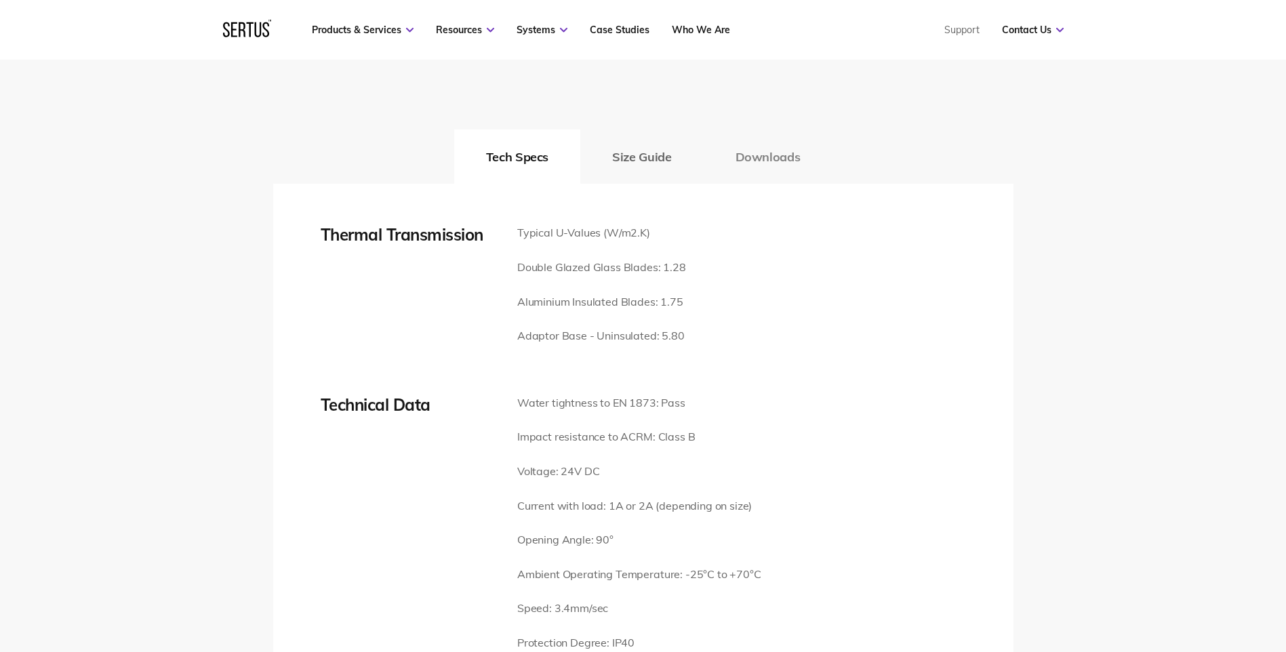
click at [792, 134] on button "Downloads" at bounding box center [768, 156] width 129 height 54
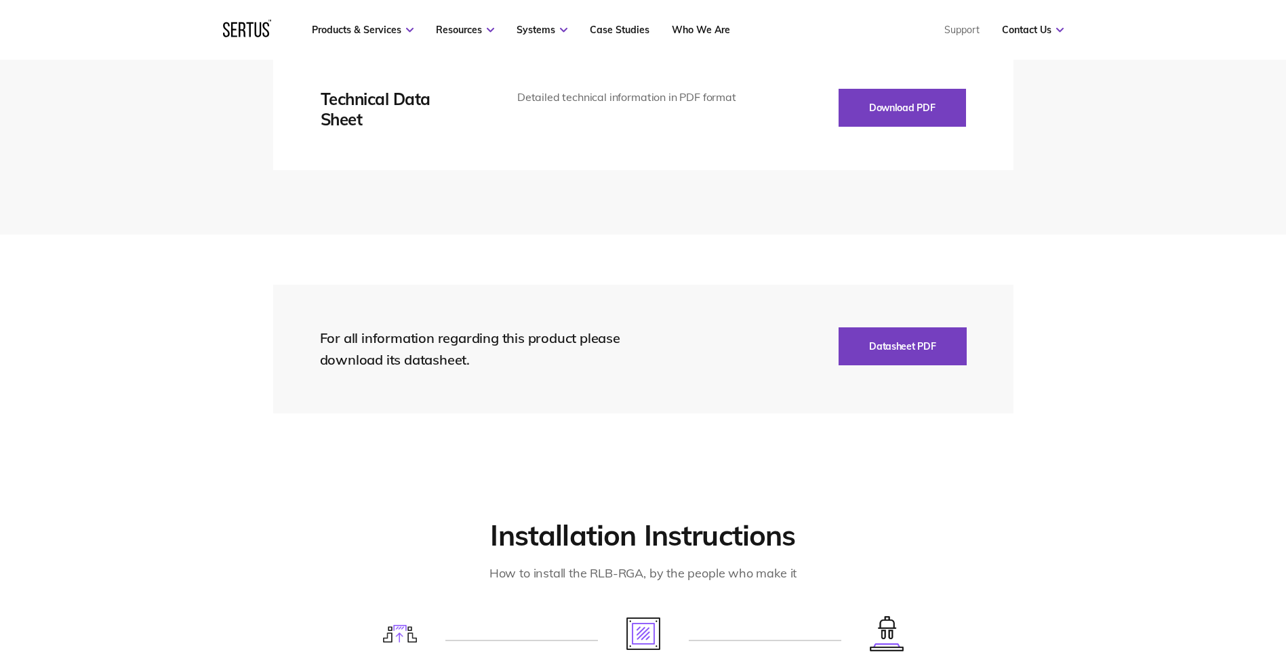
scroll to position [2102, 0]
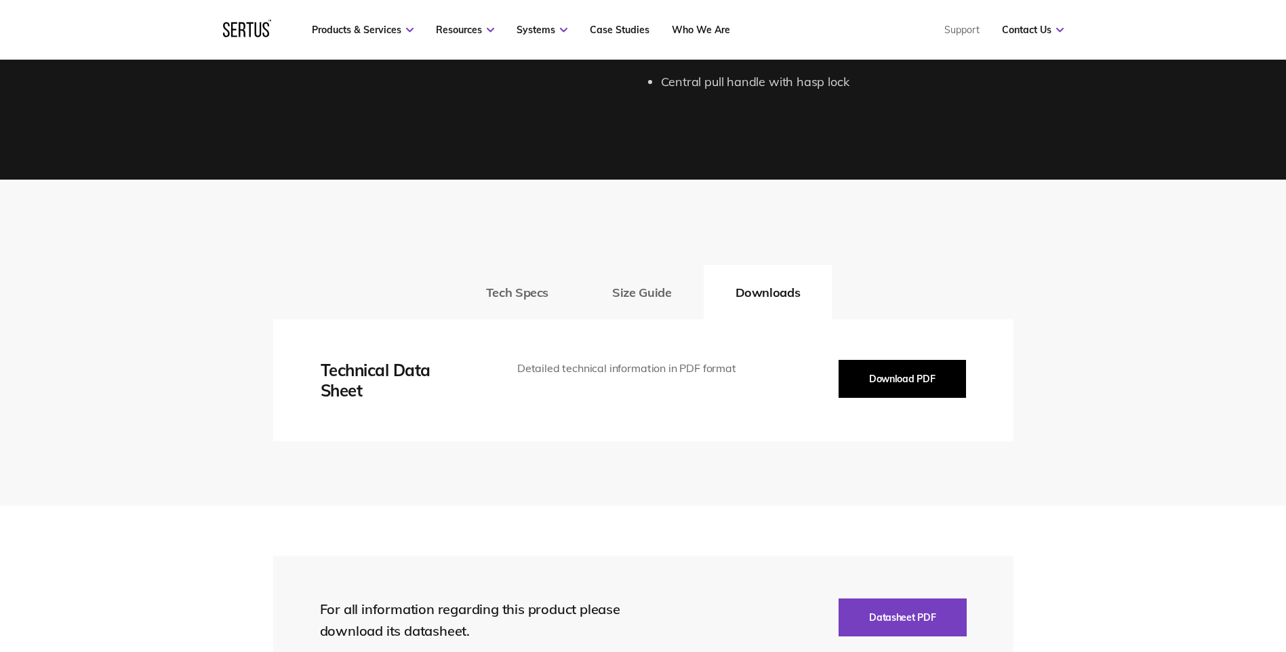
click at [921, 360] on button "Download PDF" at bounding box center [902, 379] width 127 height 38
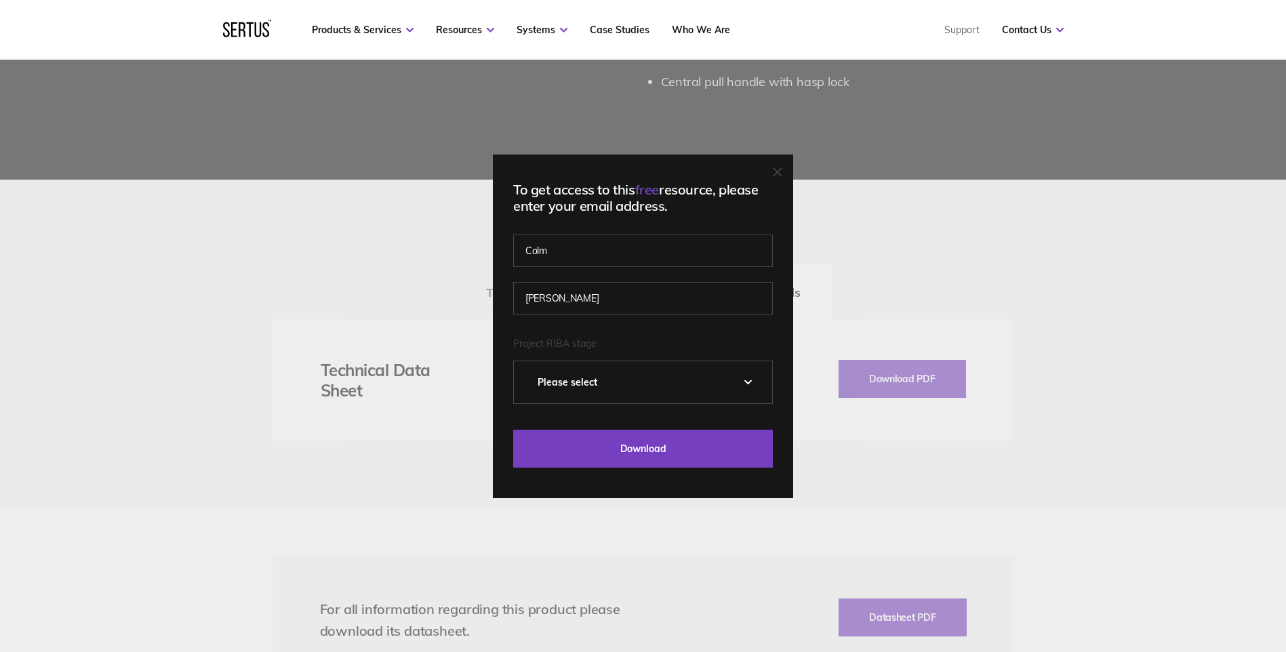
click at [717, 379] on select "Please Select 0 – Strategic Definition 1 - Preparation & Brief 2 - Concept Desi…" at bounding box center [643, 382] width 258 height 42
select select "5 - Construction"
click at [519, 361] on select "Please Select 0 – Strategic Definition 1 - Preparation & Brief 2 - Concept Desi…" at bounding box center [643, 382] width 258 height 42
click at [681, 448] on input "Download" at bounding box center [643, 449] width 260 height 38
